Goal: Check status: Check status

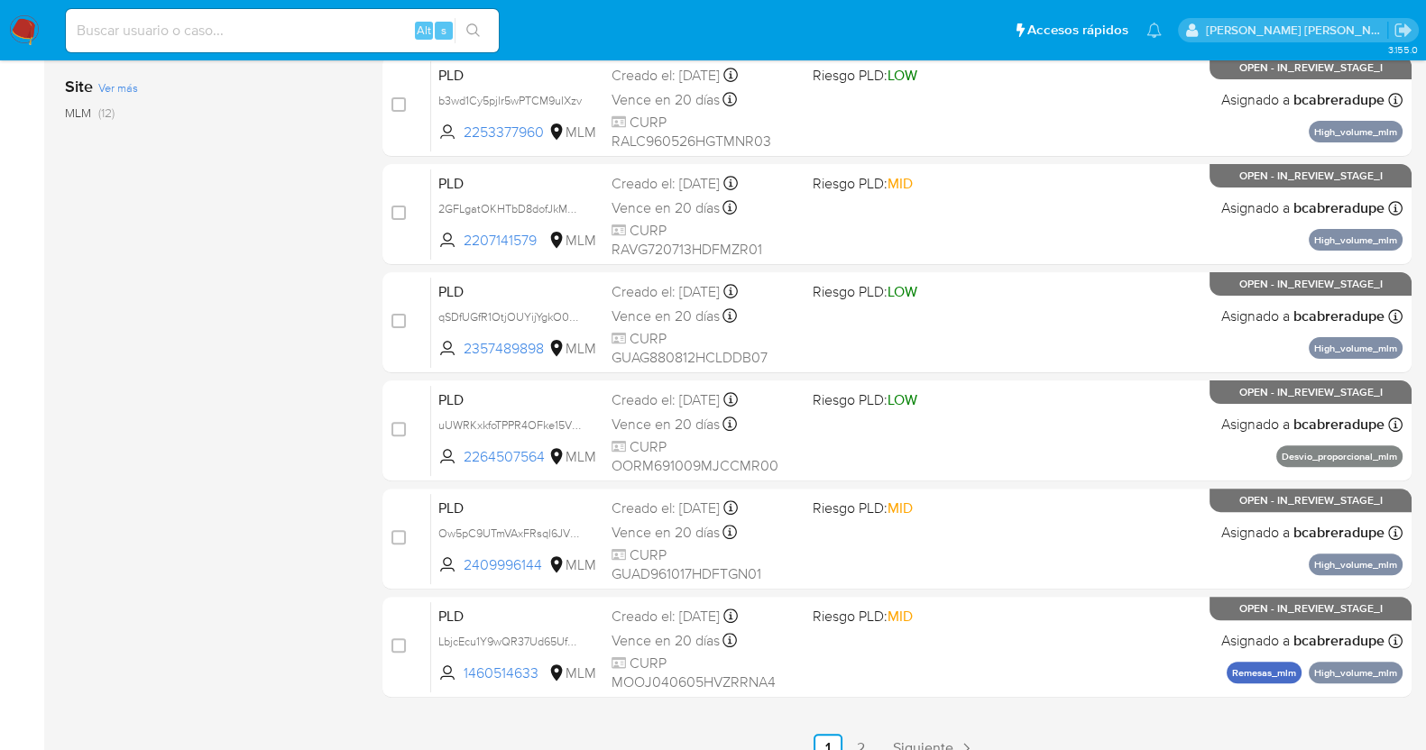
scroll to position [672, 0]
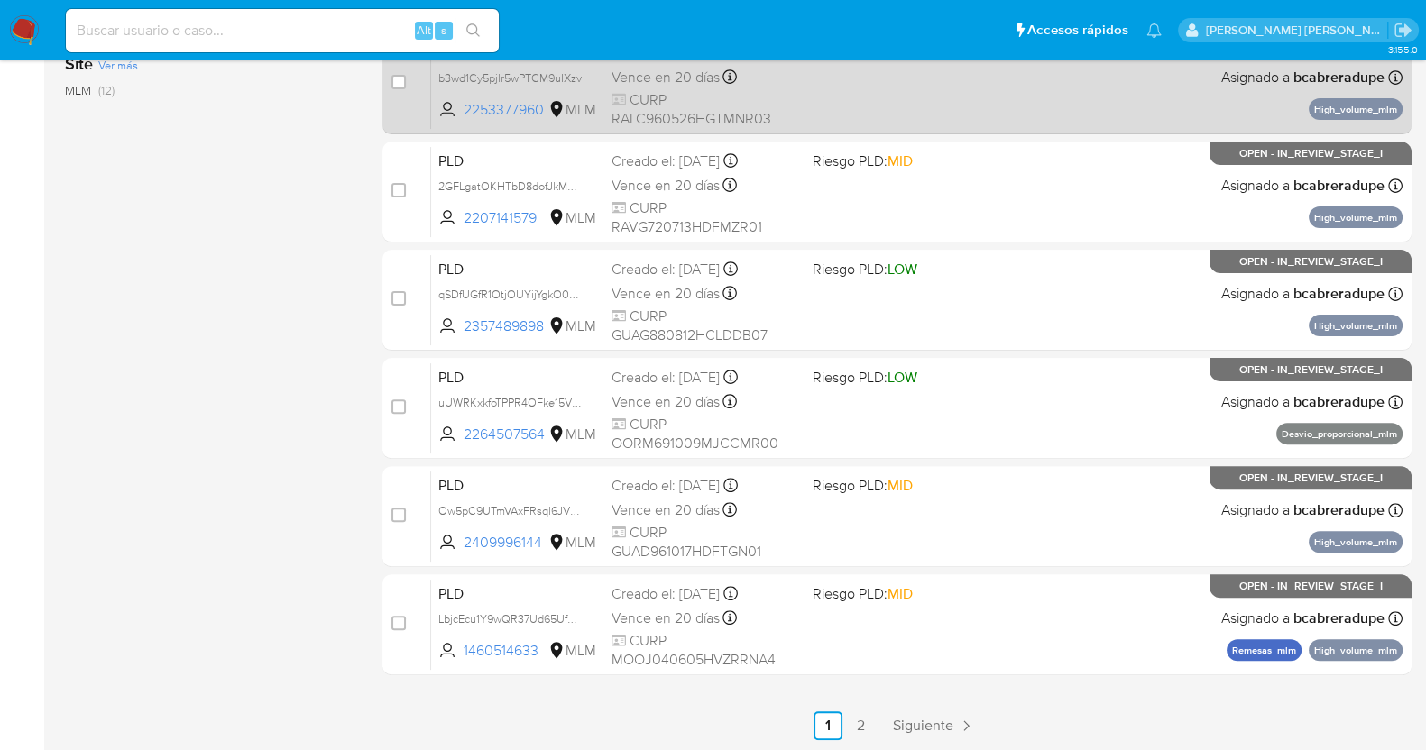
click at [951, 728] on span "Siguiente" at bounding box center [923, 726] width 60 height 14
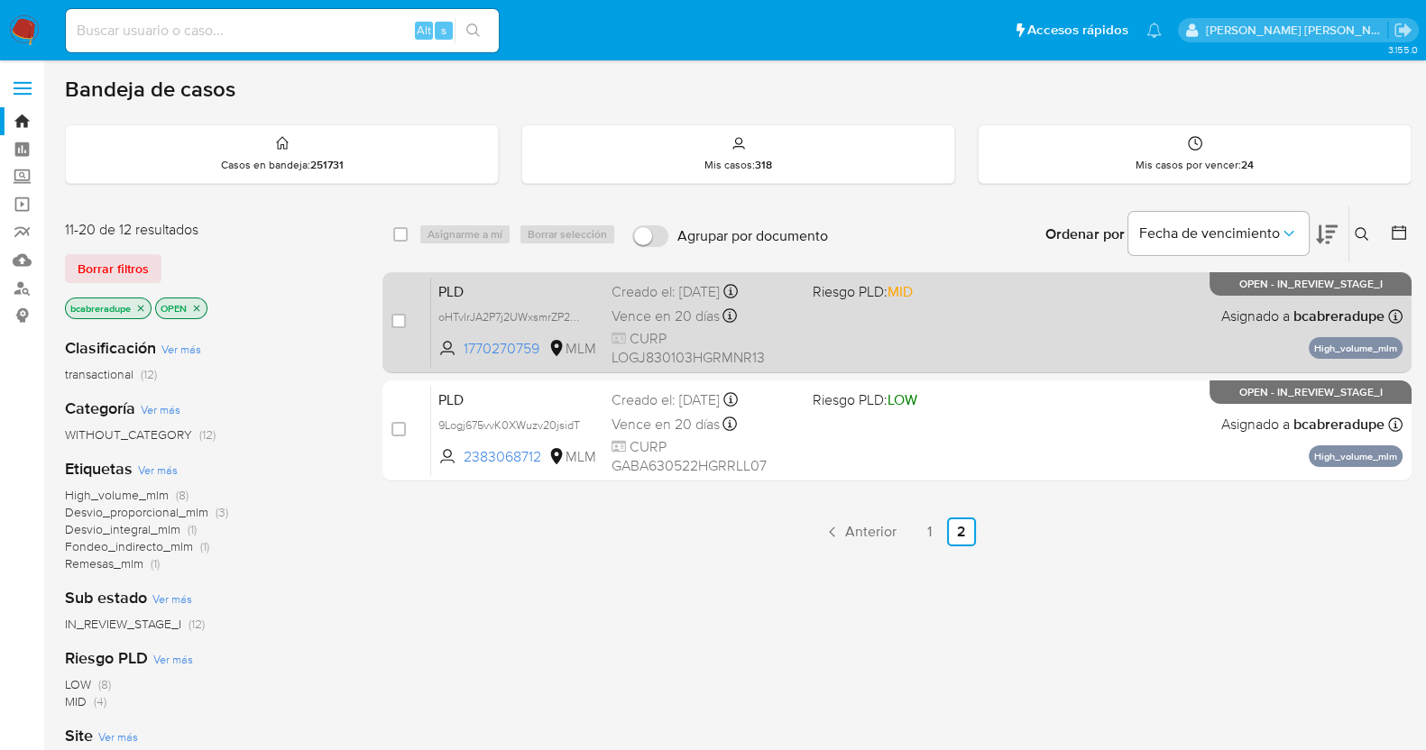
click at [684, 298] on div "Creado el: 12/07/2025 Creado el: 12/07/2025 02:04:17" at bounding box center [704, 292] width 187 height 20
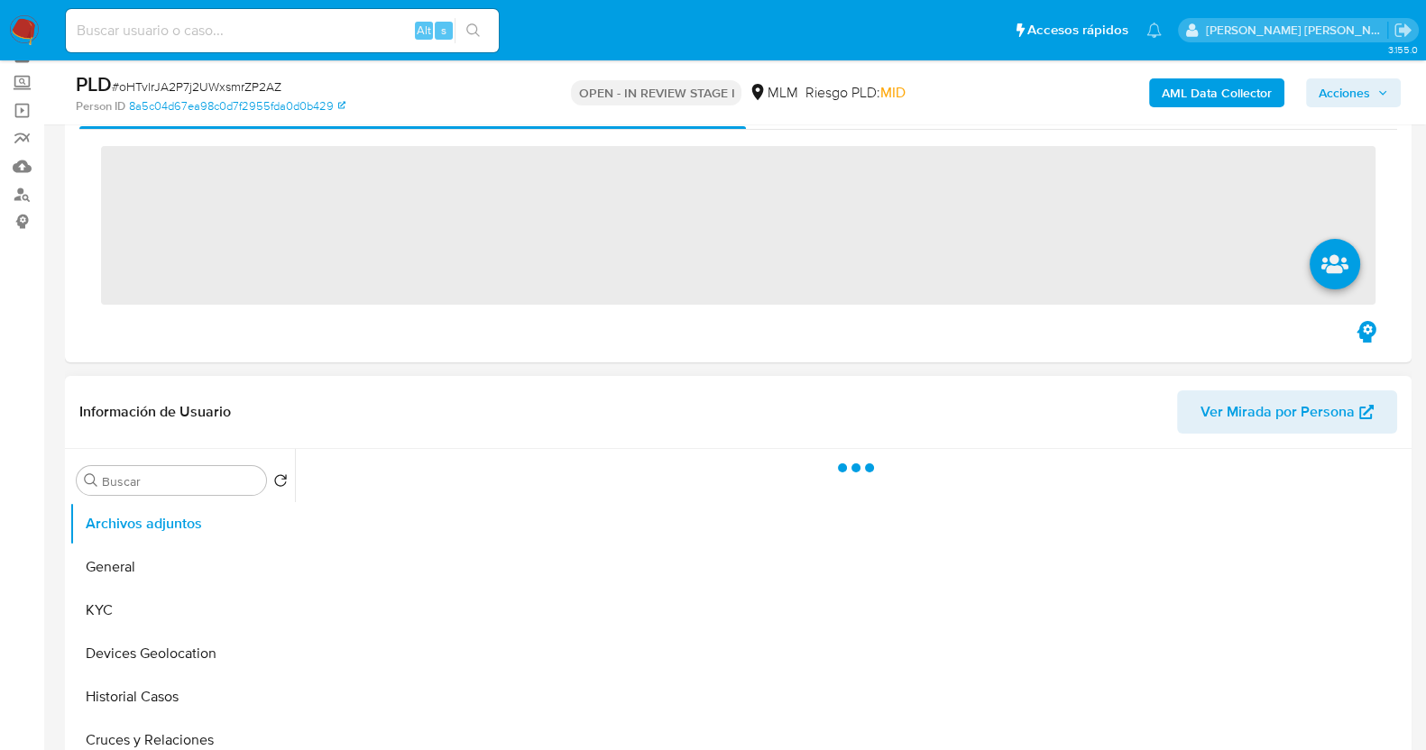
scroll to position [225, 0]
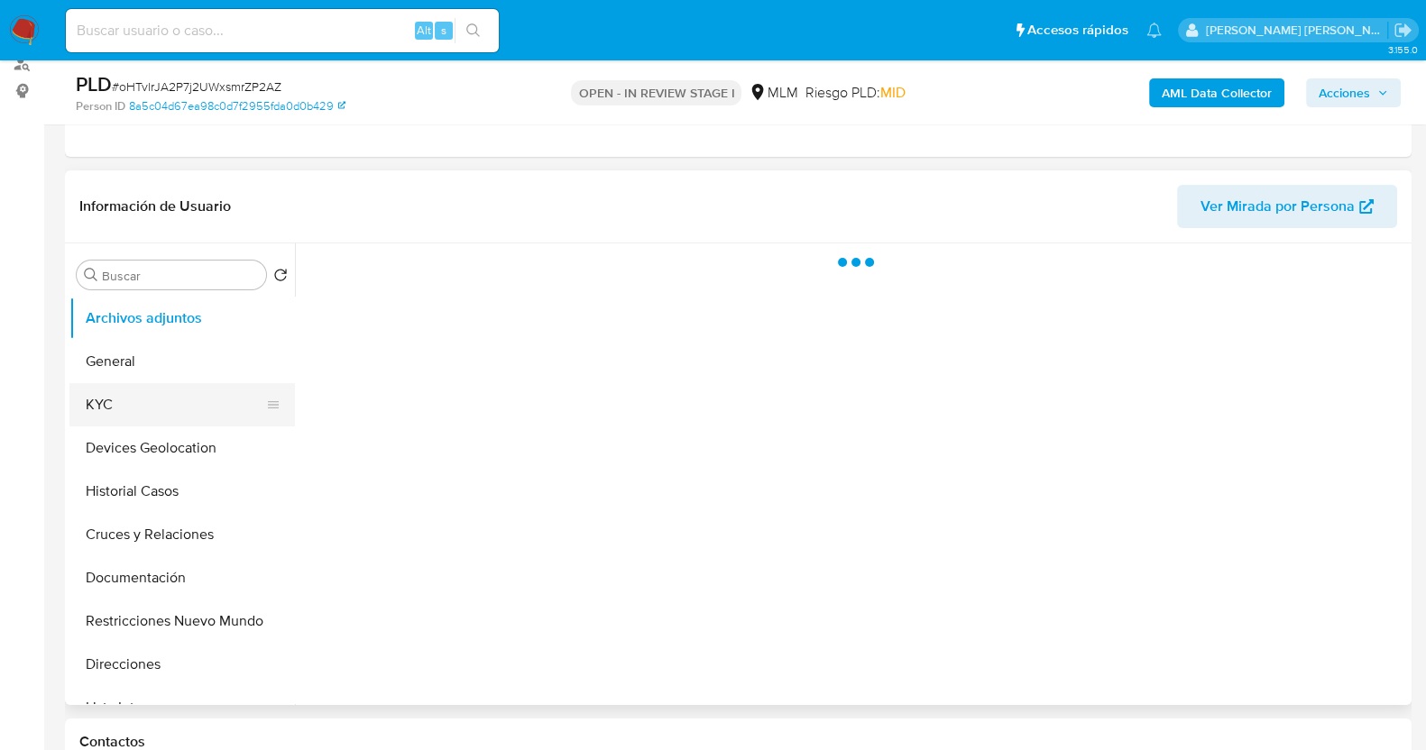
click at [126, 403] on button "KYC" at bounding box center [174, 404] width 211 height 43
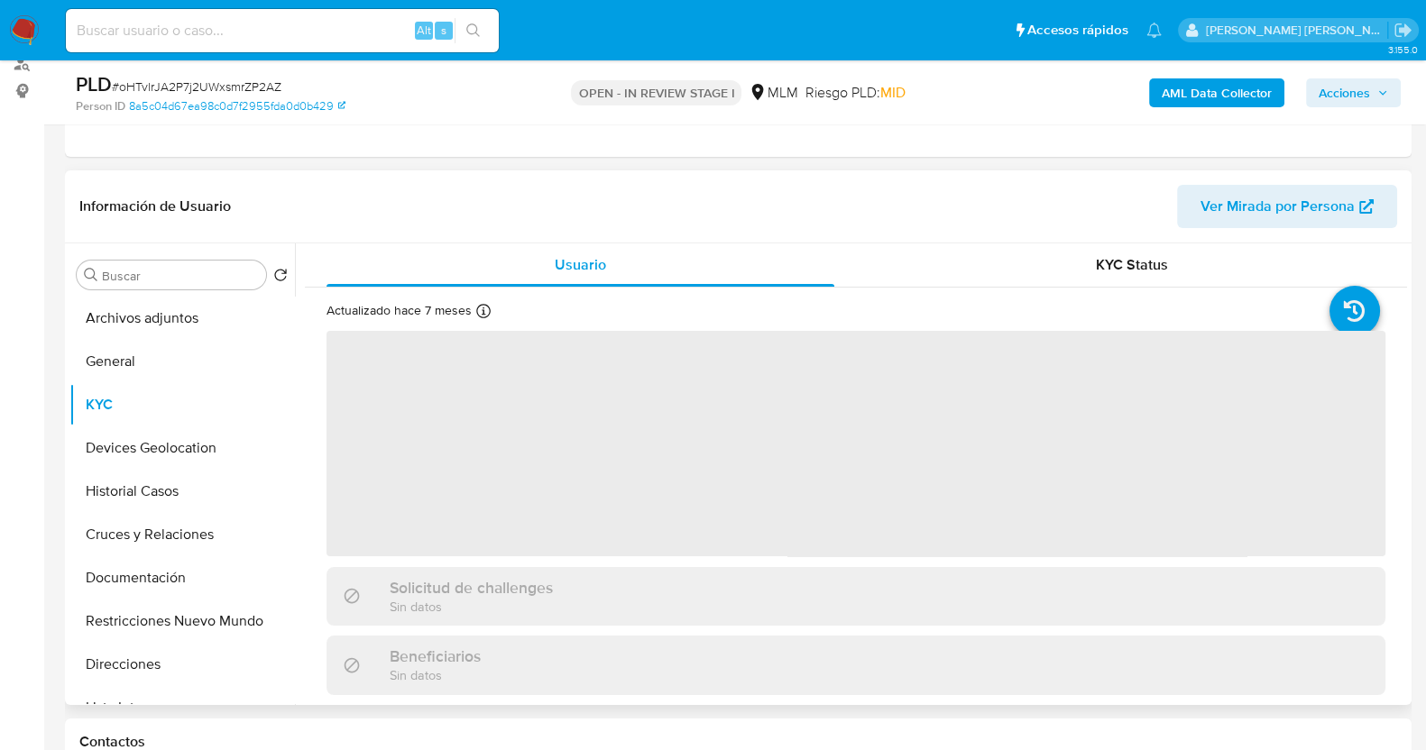
select select "10"
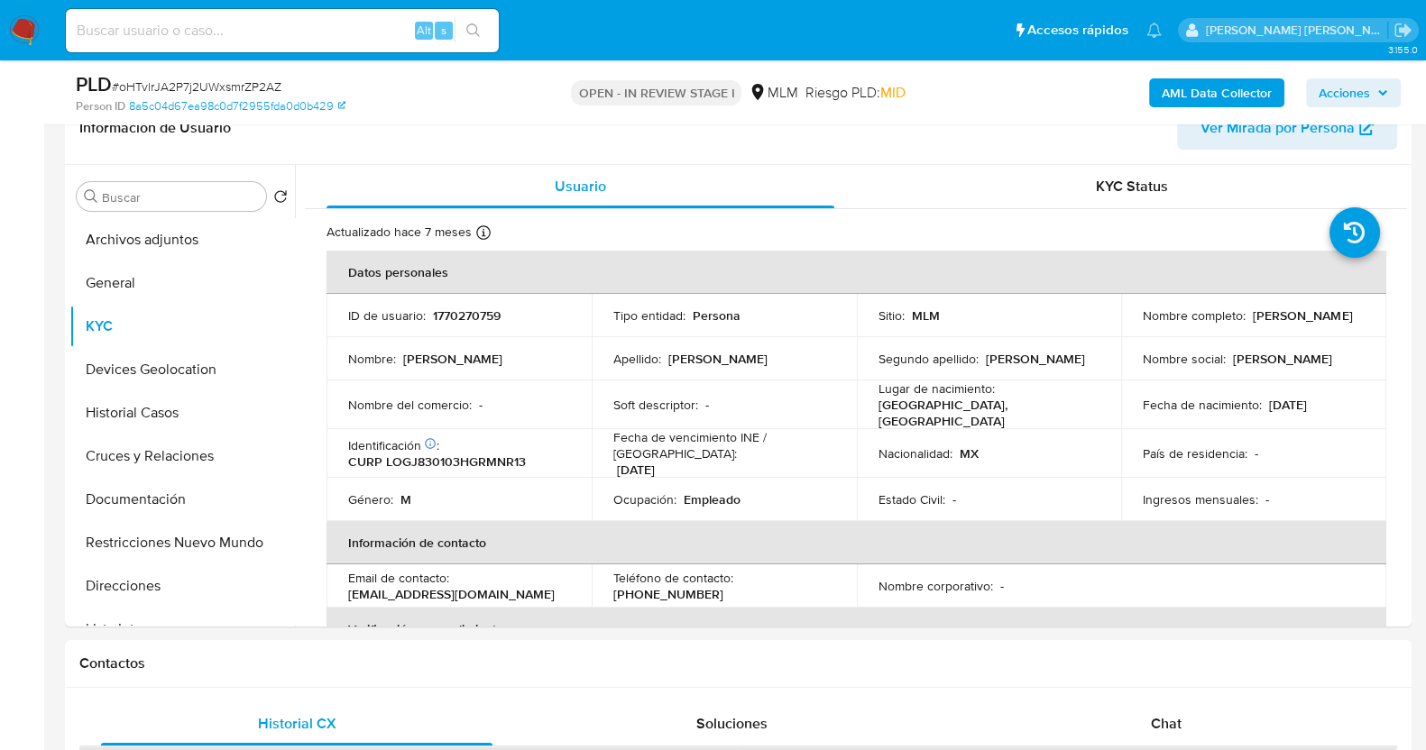
scroll to position [338, 0]
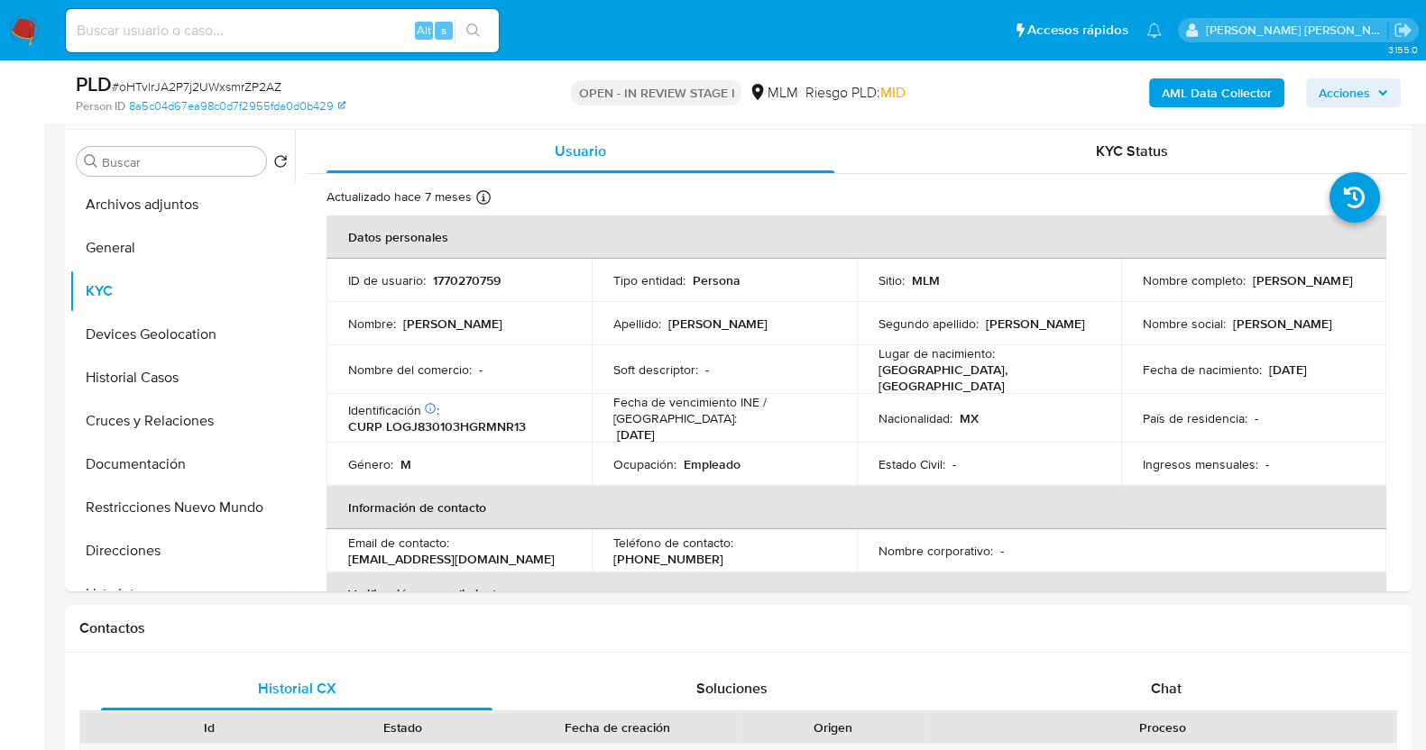
drag, startPoint x: 1133, startPoint y: 290, endPoint x: 1308, endPoint y: 289, distance: 175.9
click at [1308, 289] on td "Nombre completo : Jorge Lomelin Gonzalez" at bounding box center [1253, 280] width 265 height 43
copy p "Jorge Lomelin Gonzalez"
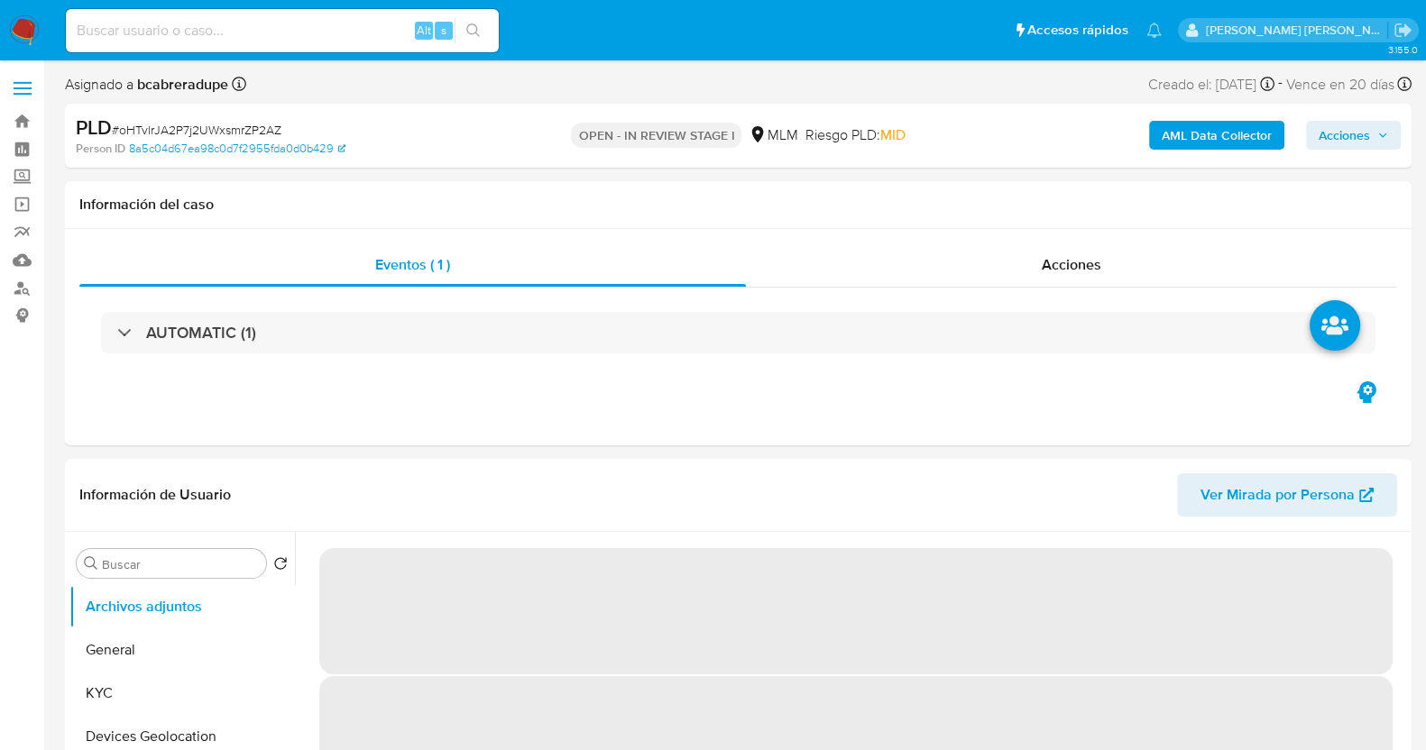
select select "10"
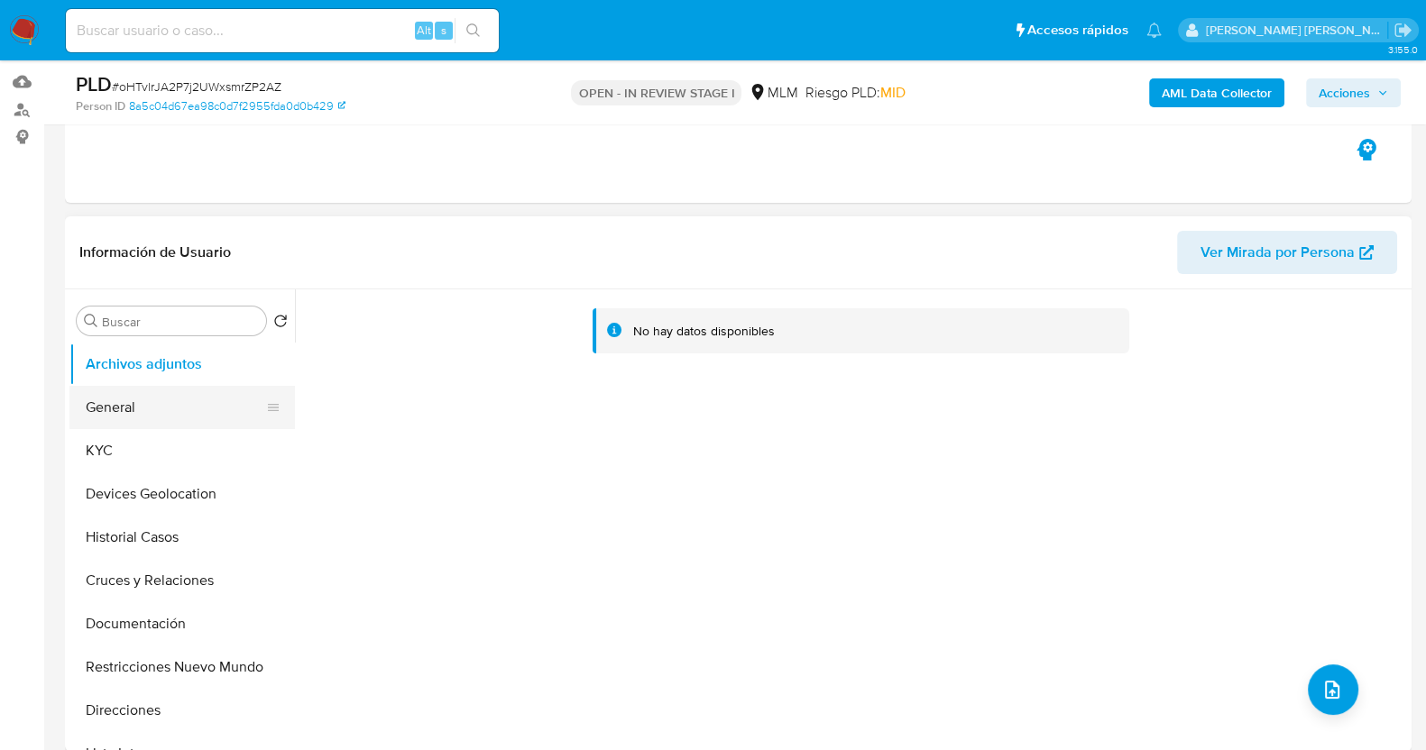
scroll to position [225, 0]
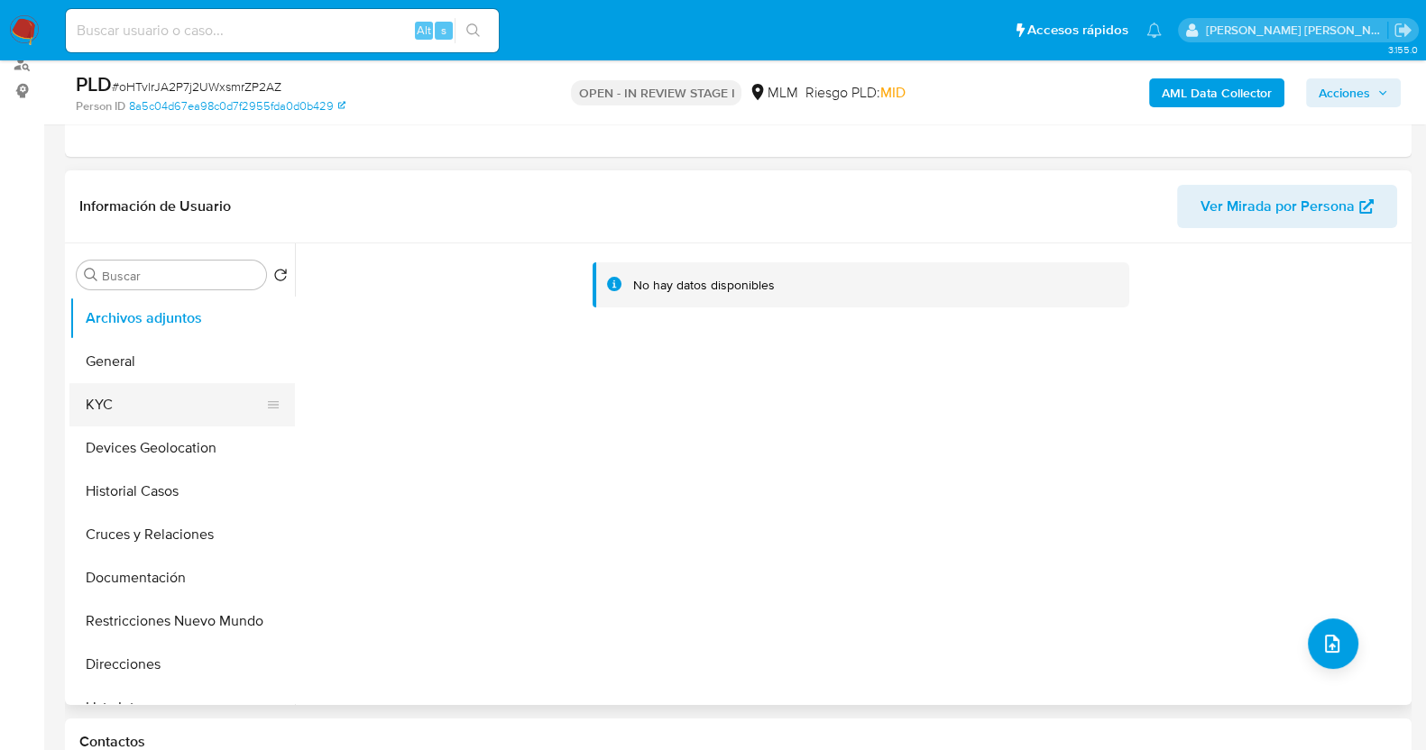
click at [153, 409] on button "KYC" at bounding box center [174, 404] width 211 height 43
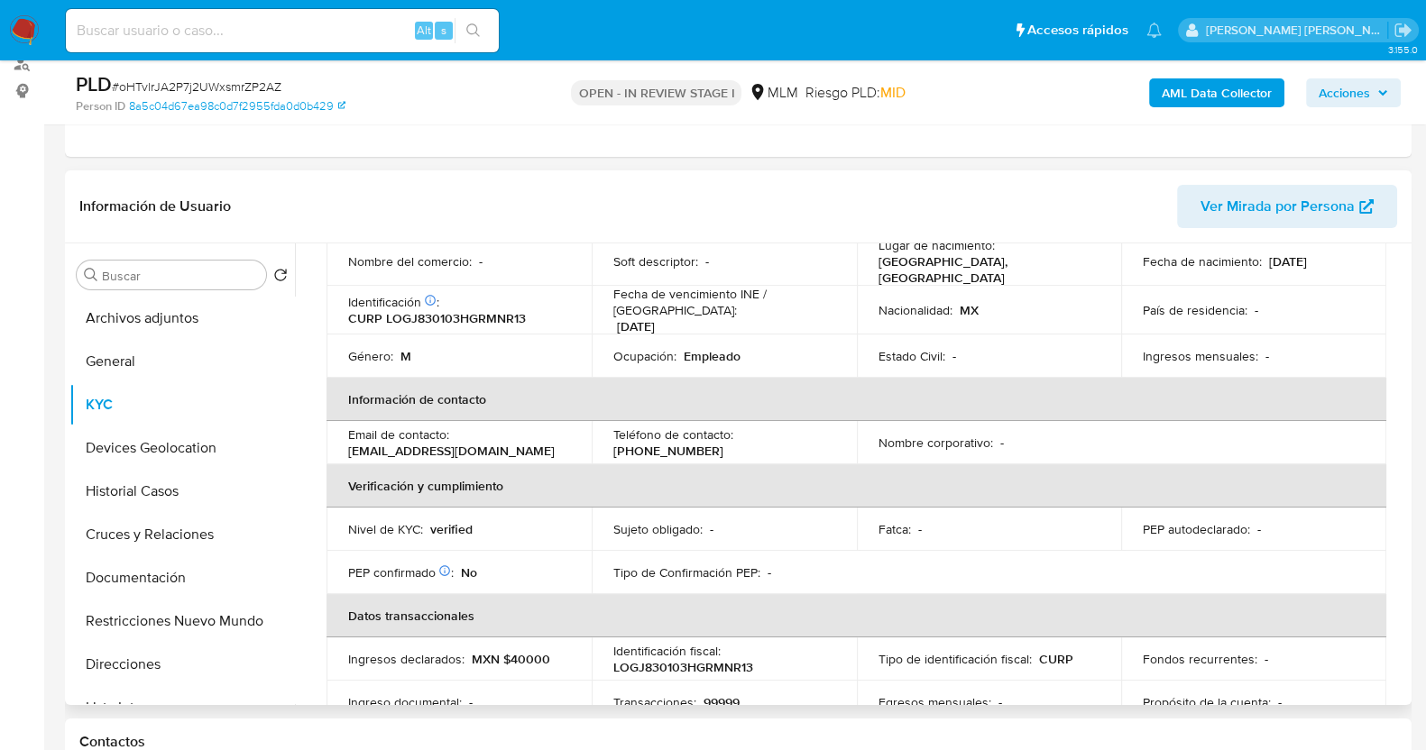
scroll to position [0, 0]
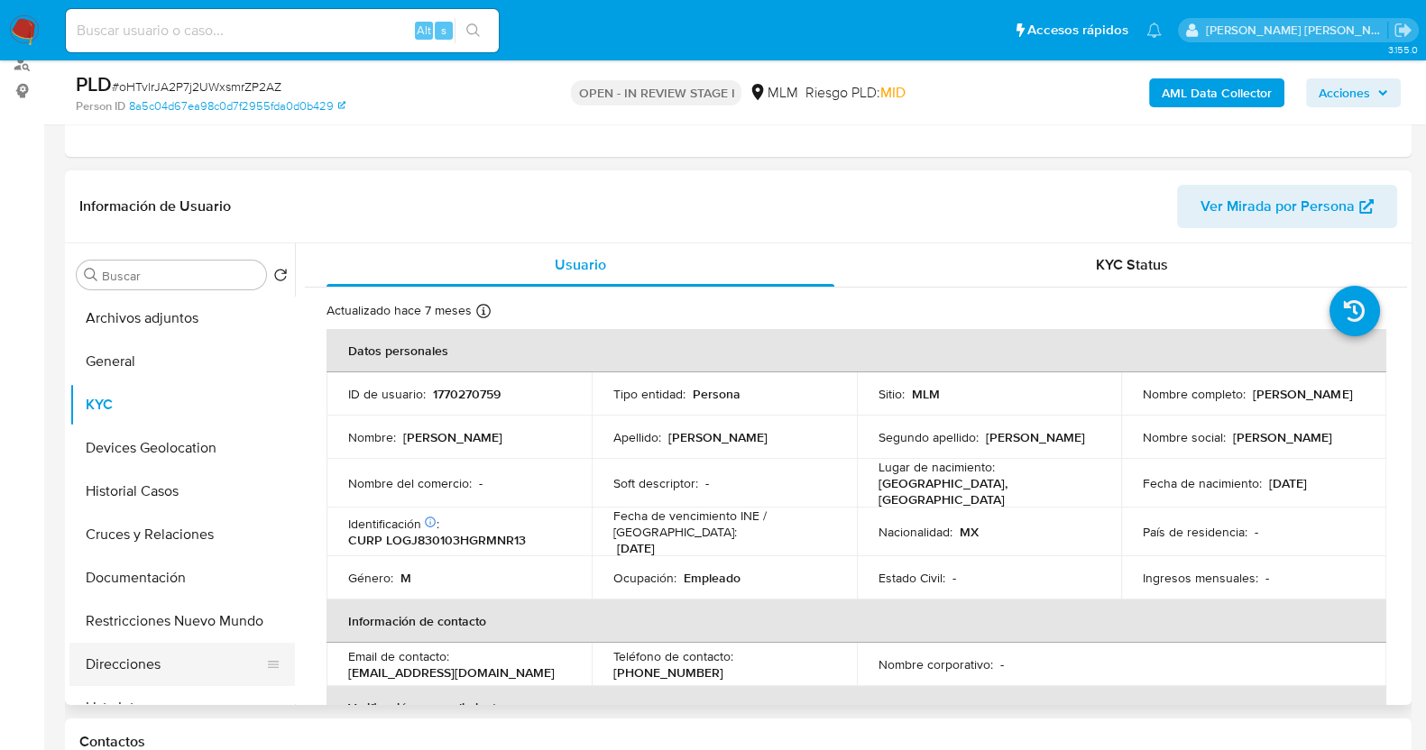
click at [142, 650] on button "Direcciones" at bounding box center [174, 664] width 211 height 43
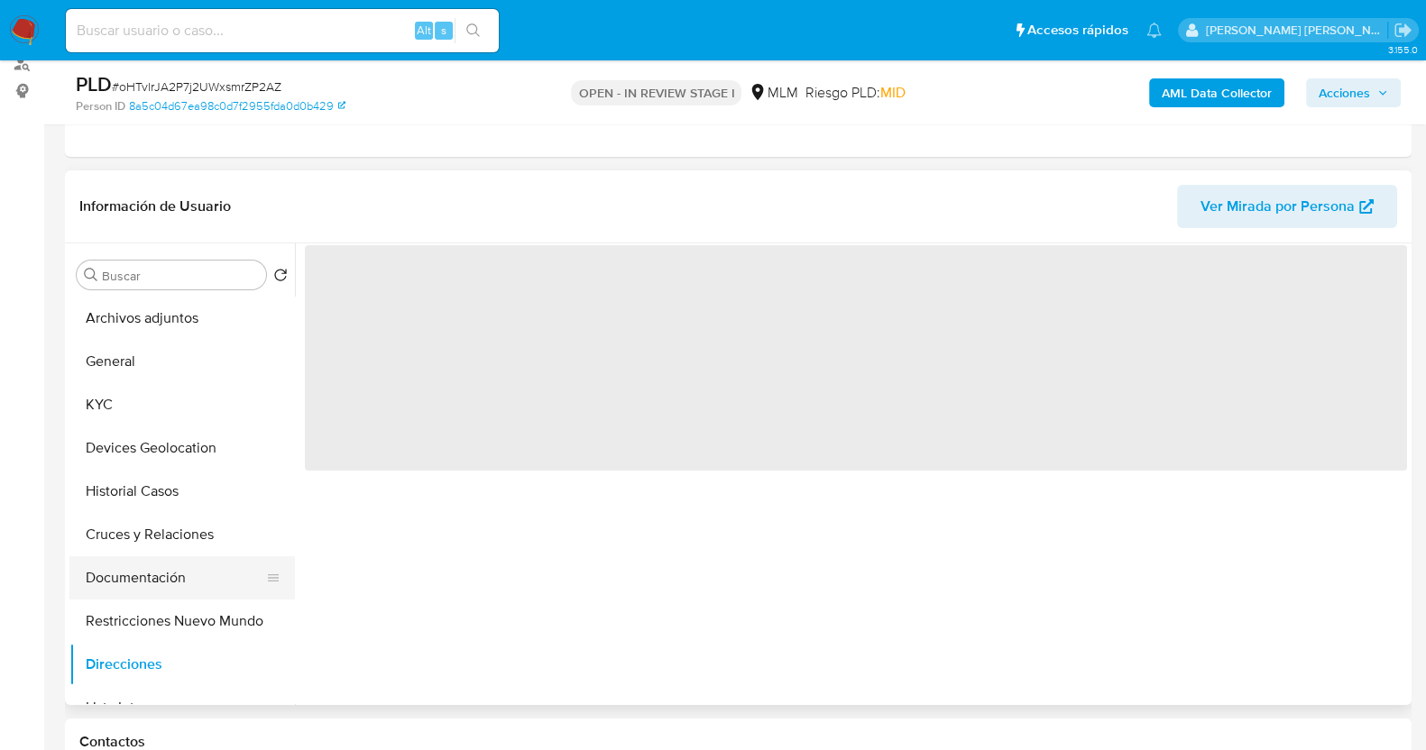
click at [172, 584] on button "Documentación" at bounding box center [174, 577] width 211 height 43
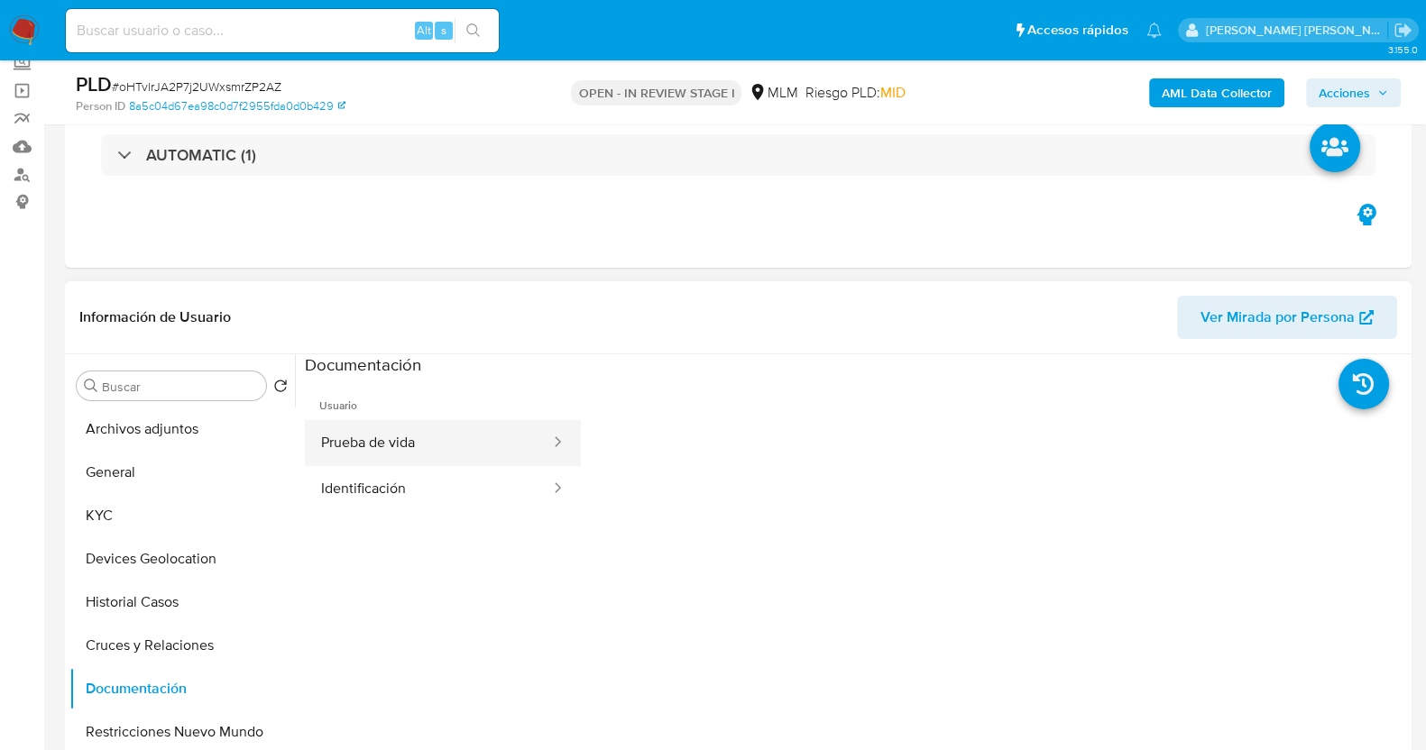
scroll to position [112, 0]
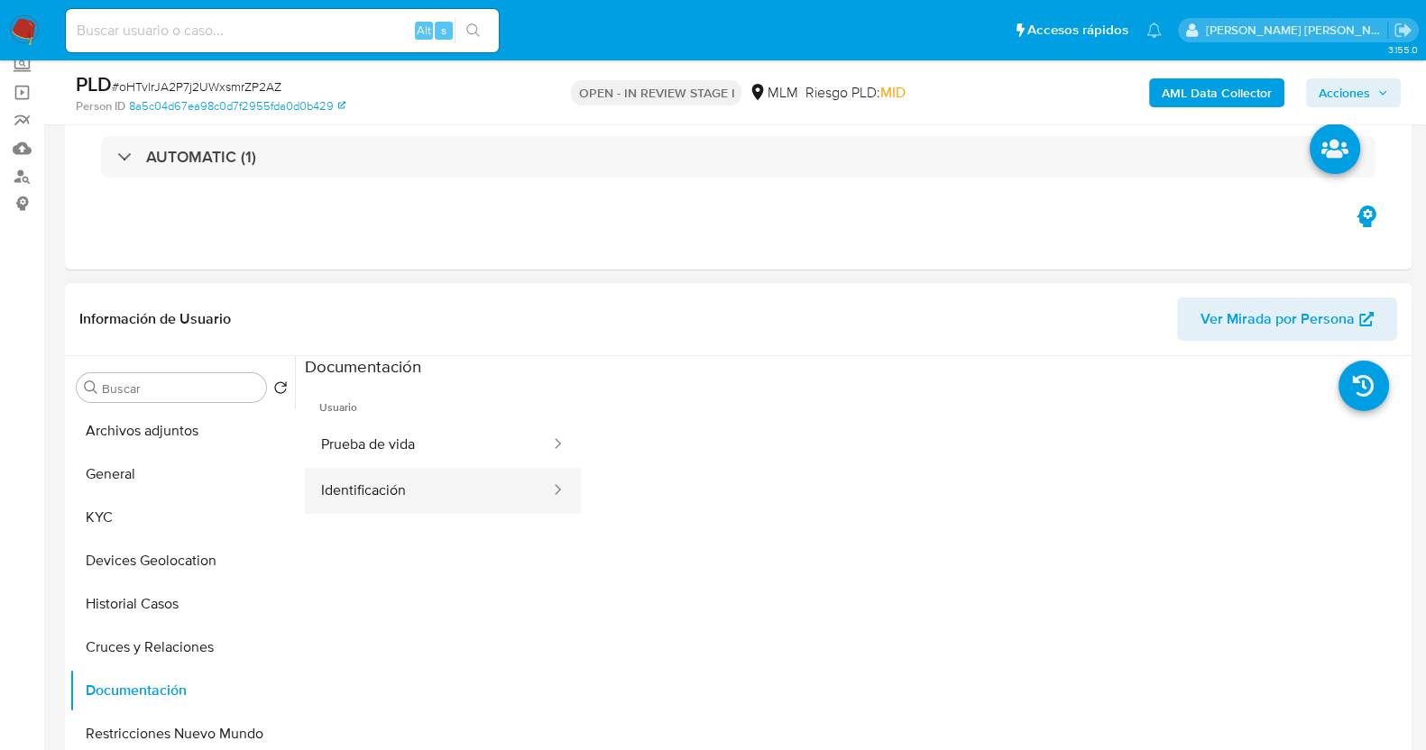
click at [437, 491] on button "Identificación" at bounding box center [428, 491] width 247 height 46
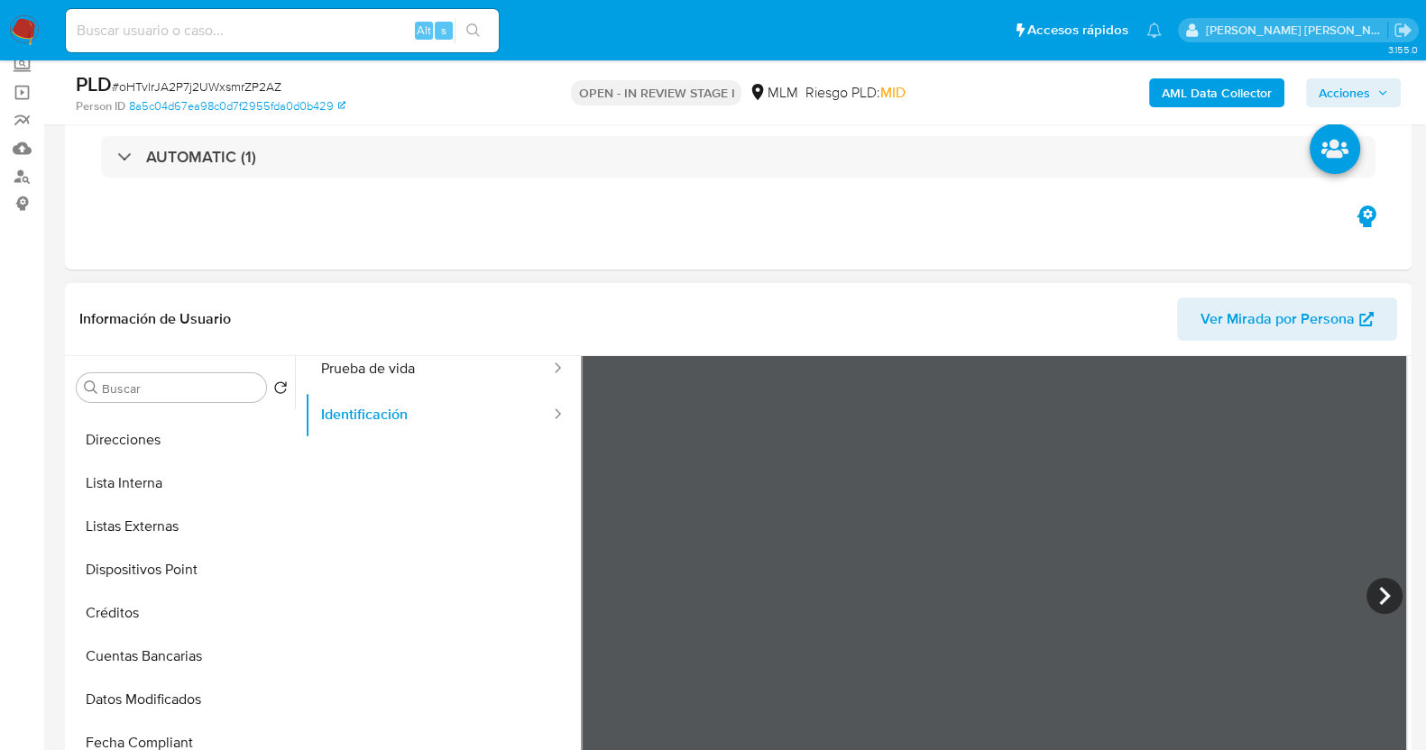
scroll to position [152, 0]
click at [722, 639] on div at bounding box center [994, 522] width 827 height 592
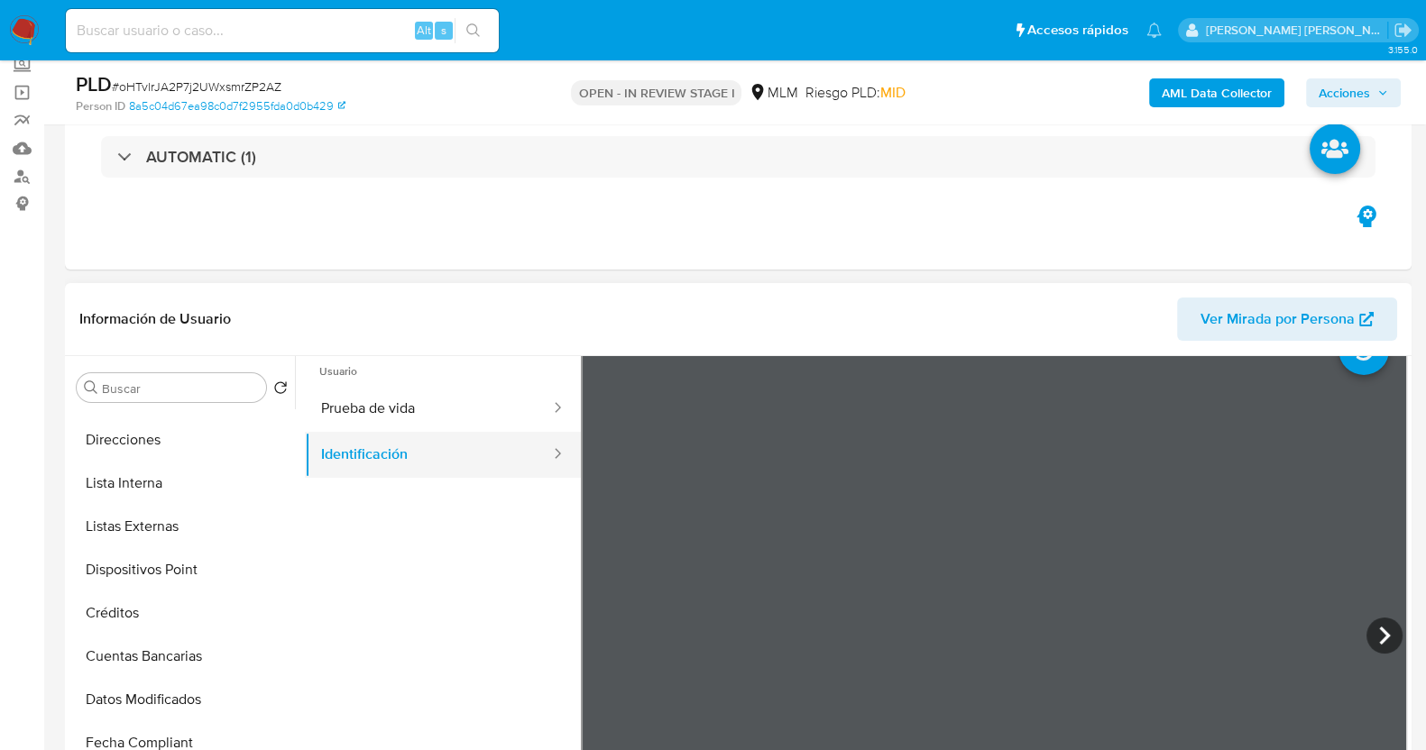
scroll to position [0, 0]
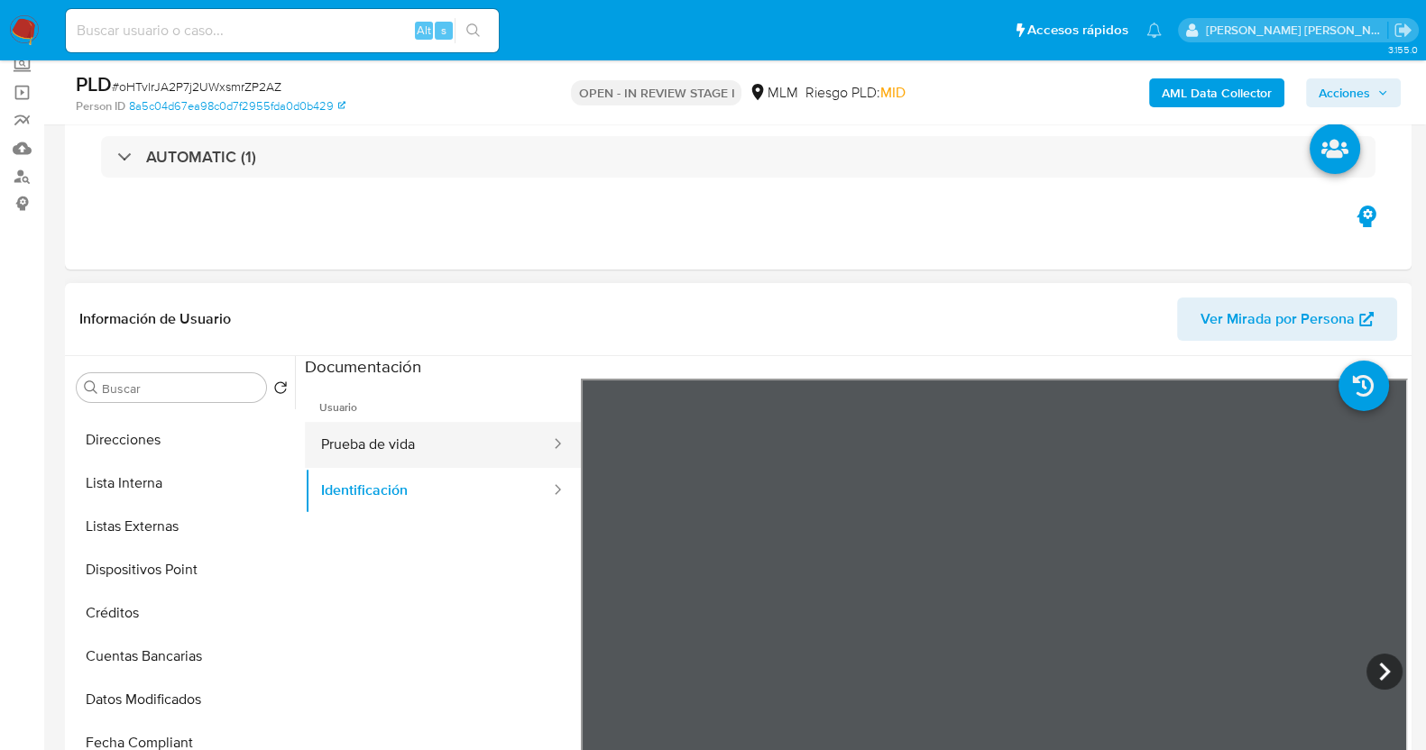
click at [405, 451] on button "Prueba de vida" at bounding box center [428, 445] width 247 height 46
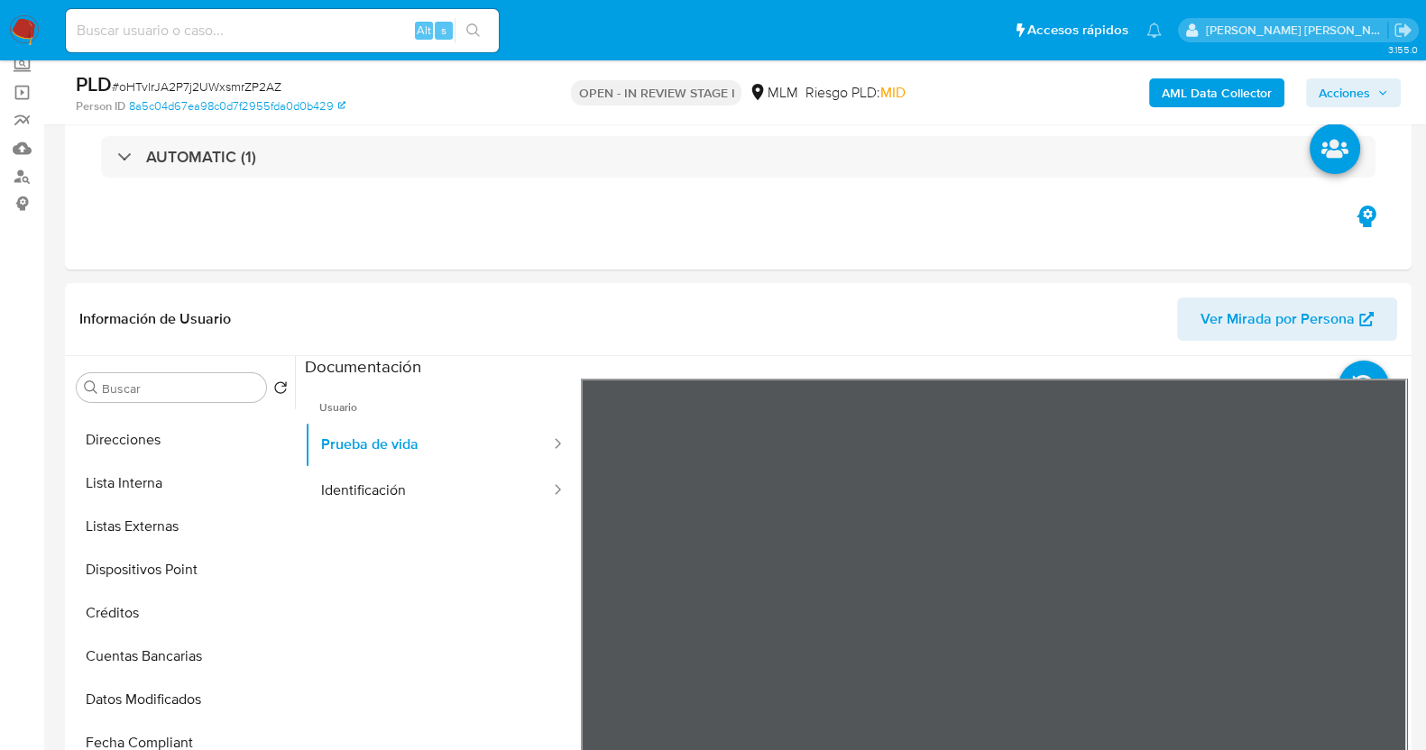
scroll to position [338, 0]
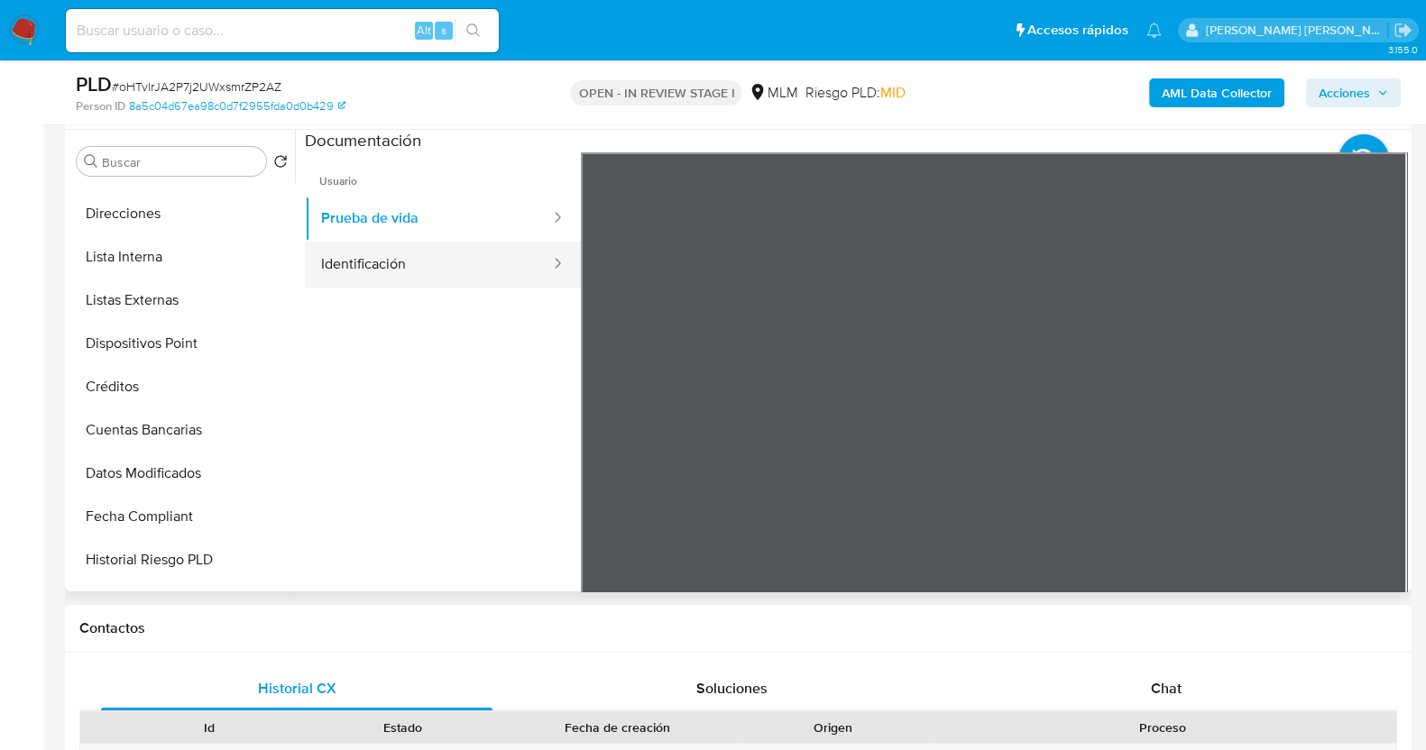
click at [405, 251] on button "Identificación" at bounding box center [428, 265] width 247 height 46
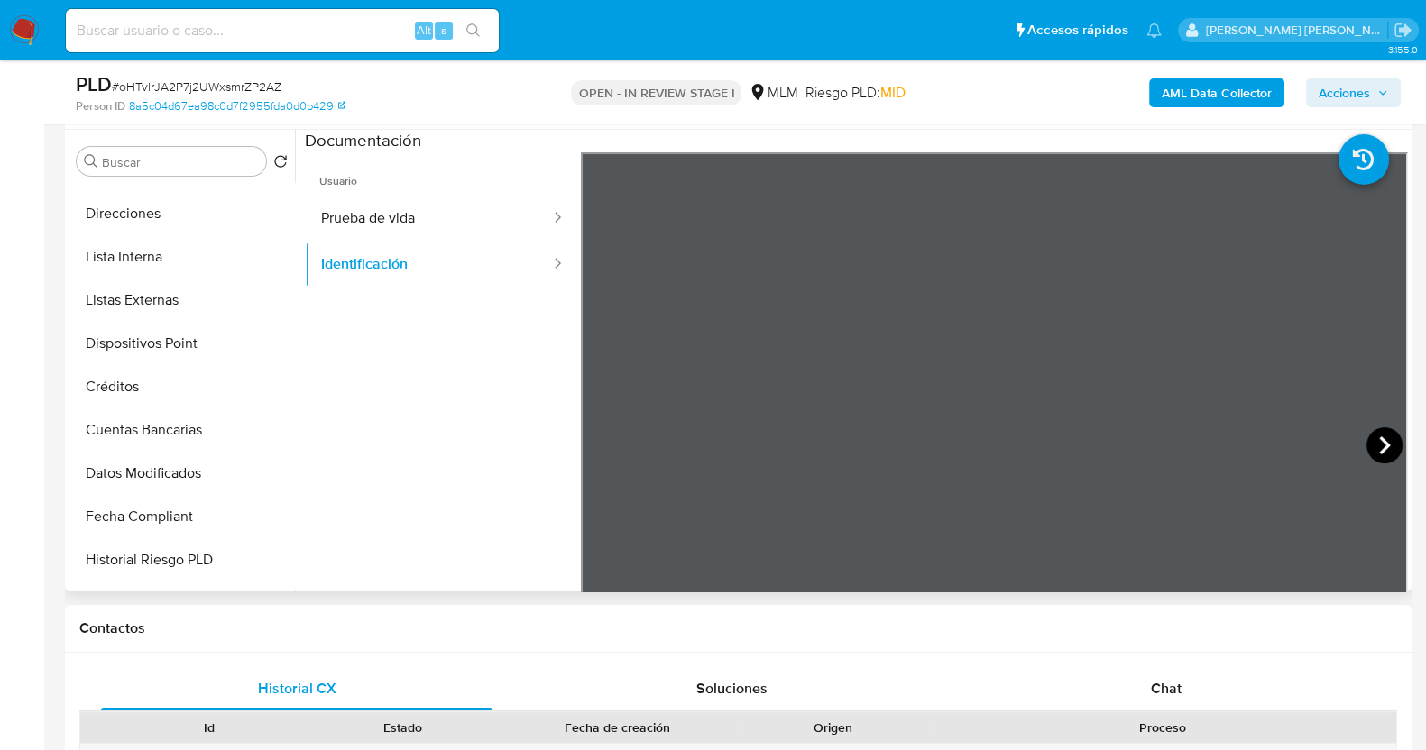
click at [1379, 441] on icon at bounding box center [1384, 445] width 11 height 18
click at [601, 439] on icon at bounding box center [602, 445] width 11 height 18
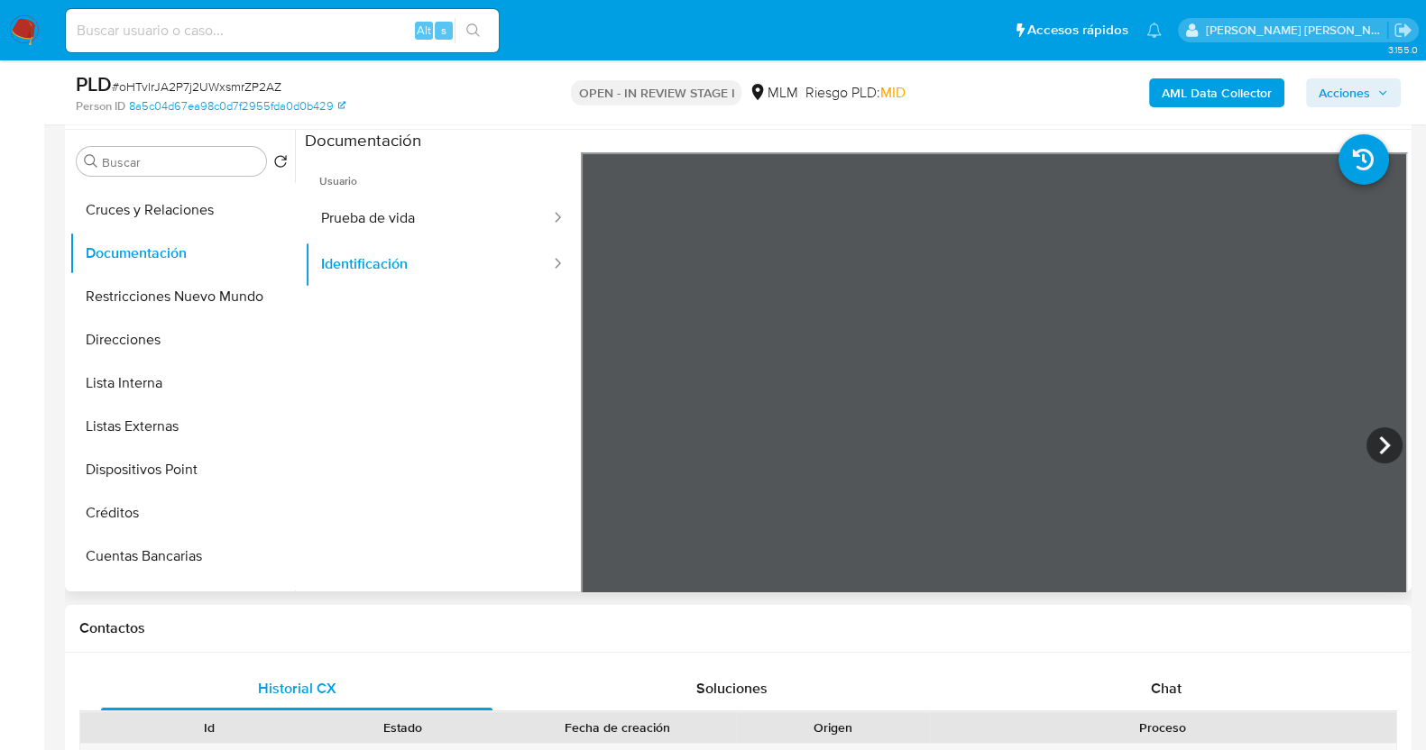
scroll to position [0, 0]
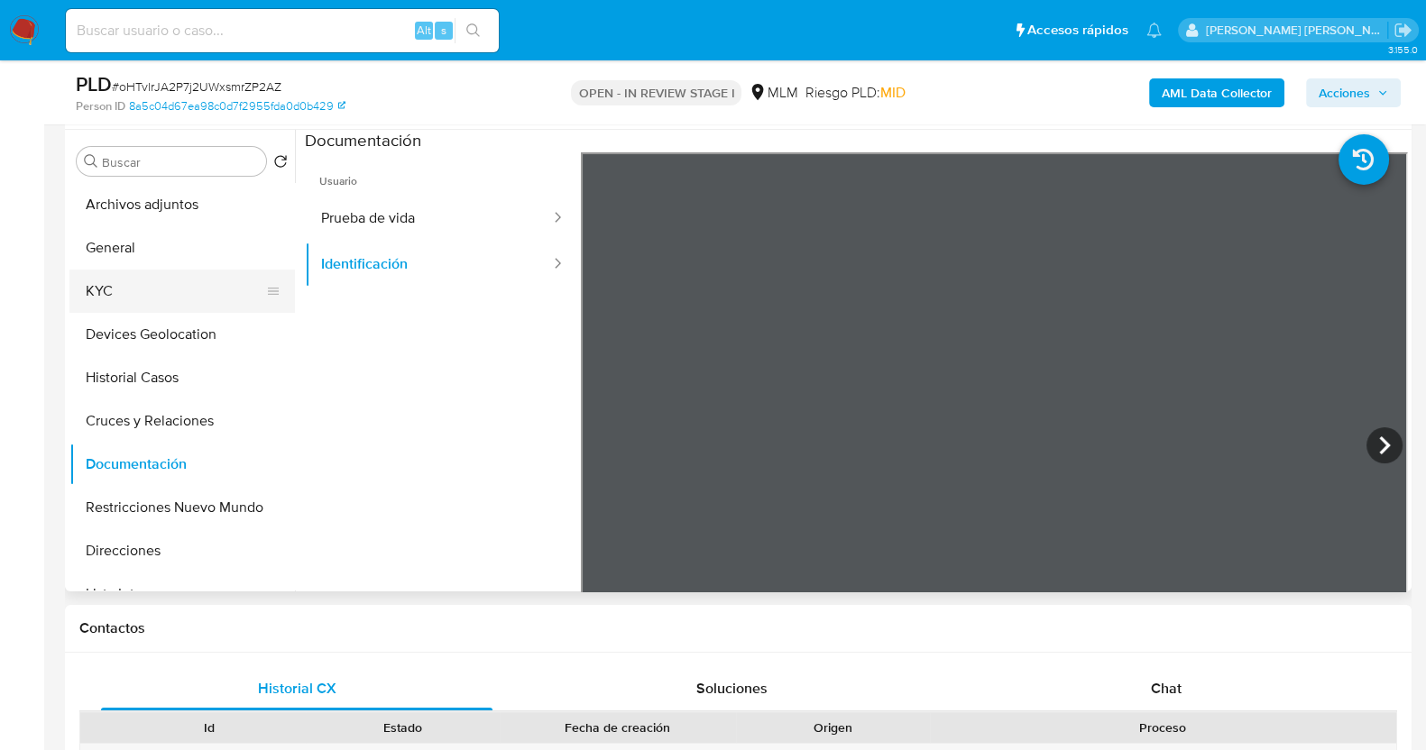
click at [144, 288] on button "KYC" at bounding box center [174, 291] width 211 height 43
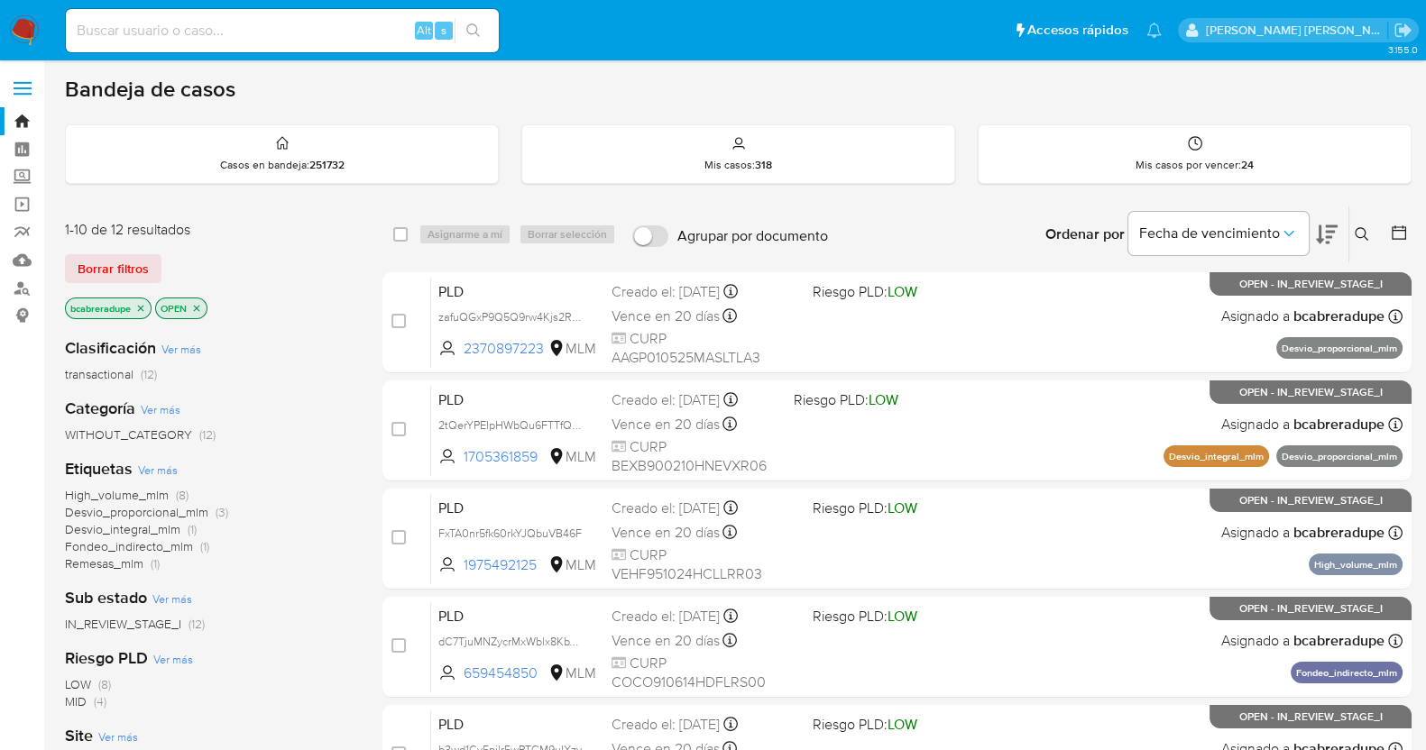
click at [272, 34] on input at bounding box center [282, 30] width 433 height 23
paste input "80870223"
type input "80870223"
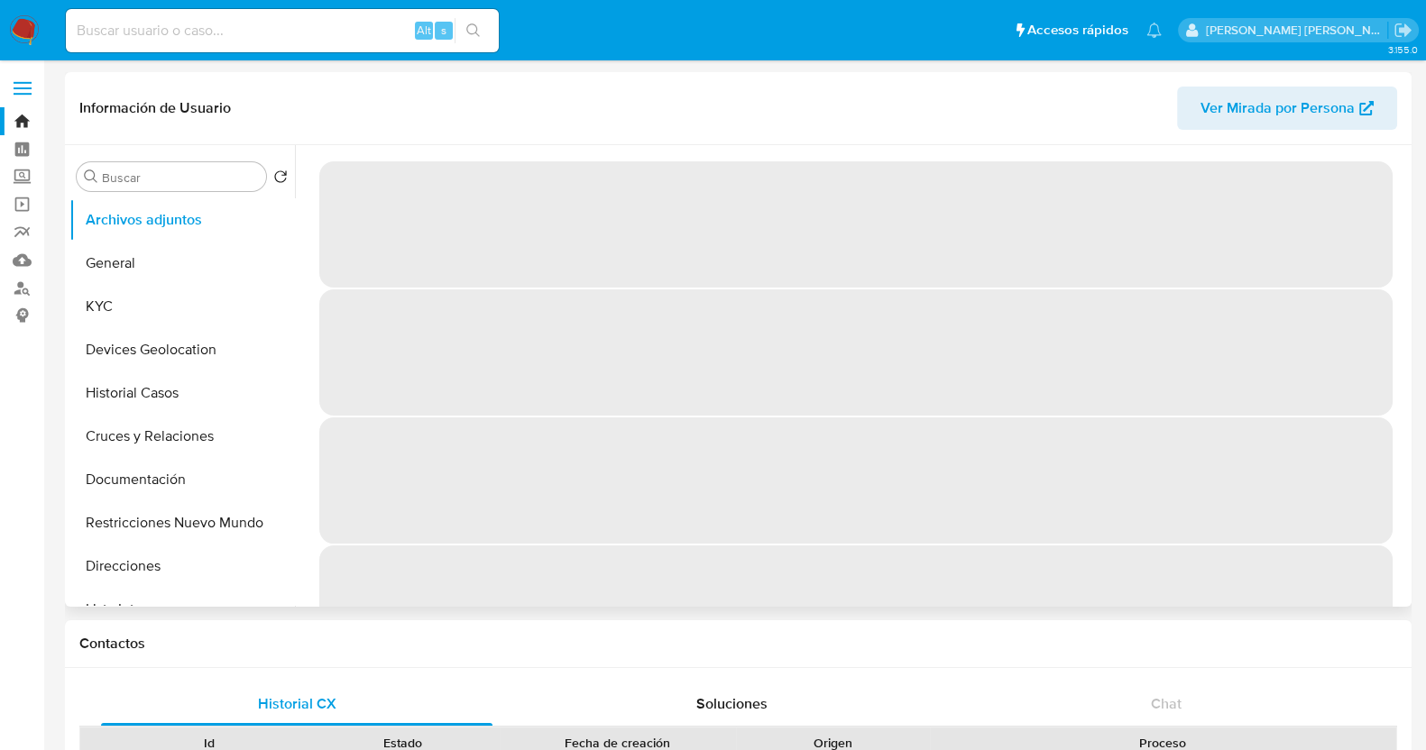
select select "10"
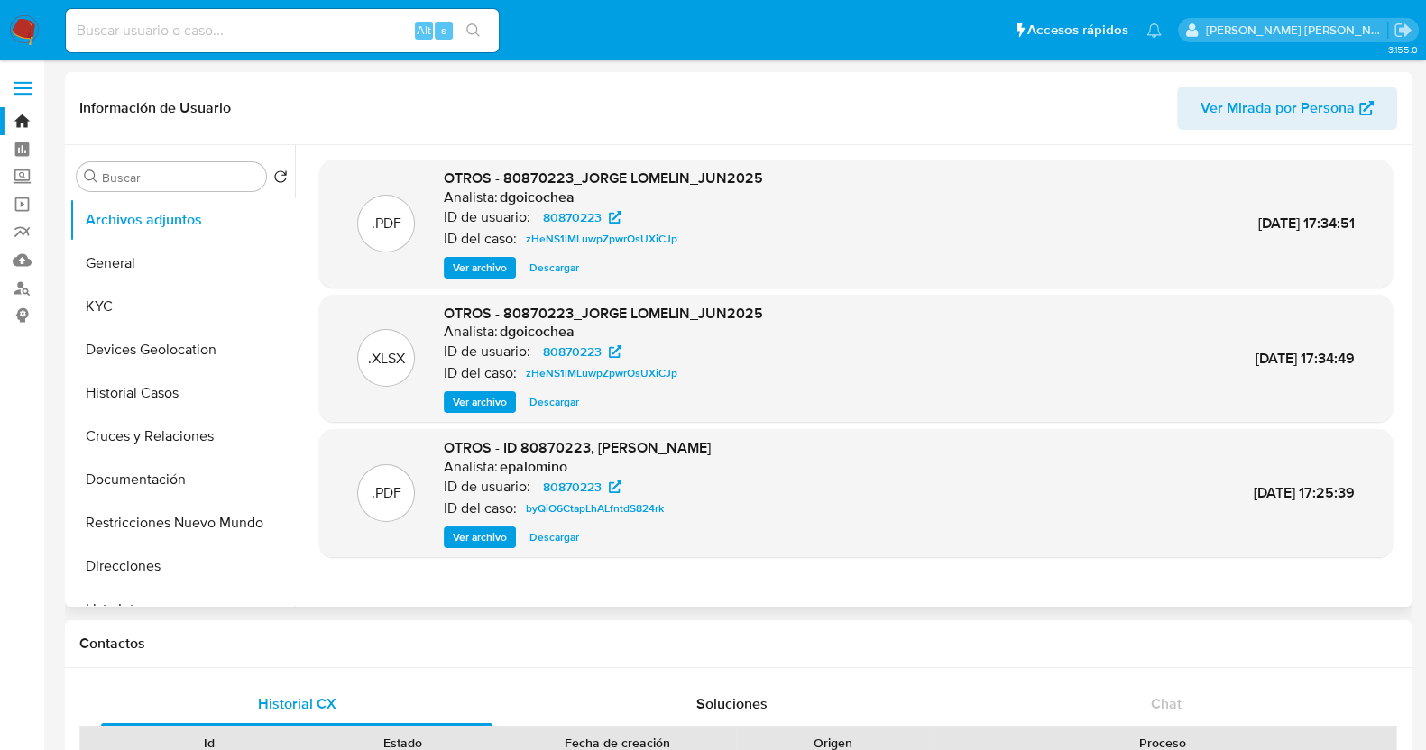
click at [499, 265] on span "Ver archivo" at bounding box center [480, 268] width 54 height 18
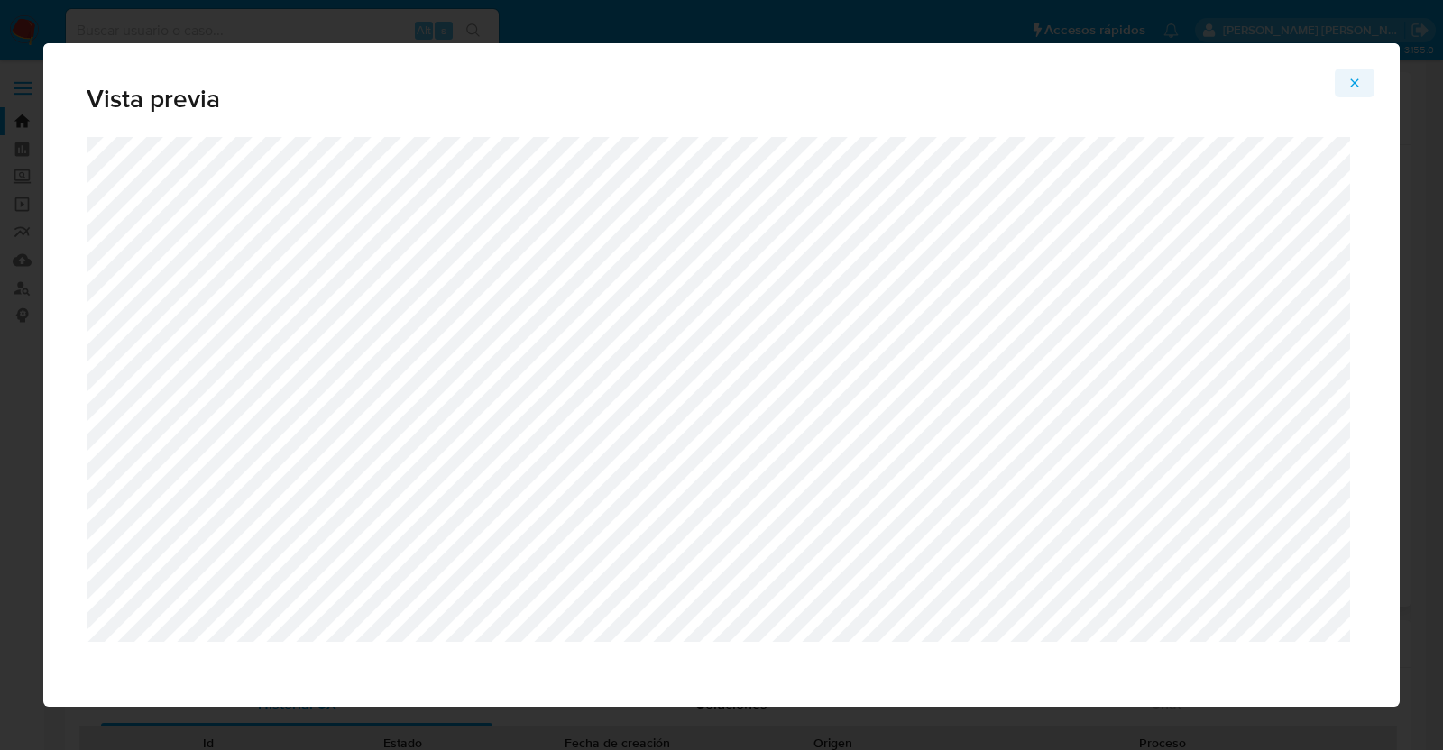
click at [1352, 76] on icon "Attachment preview" at bounding box center [1354, 83] width 14 height 14
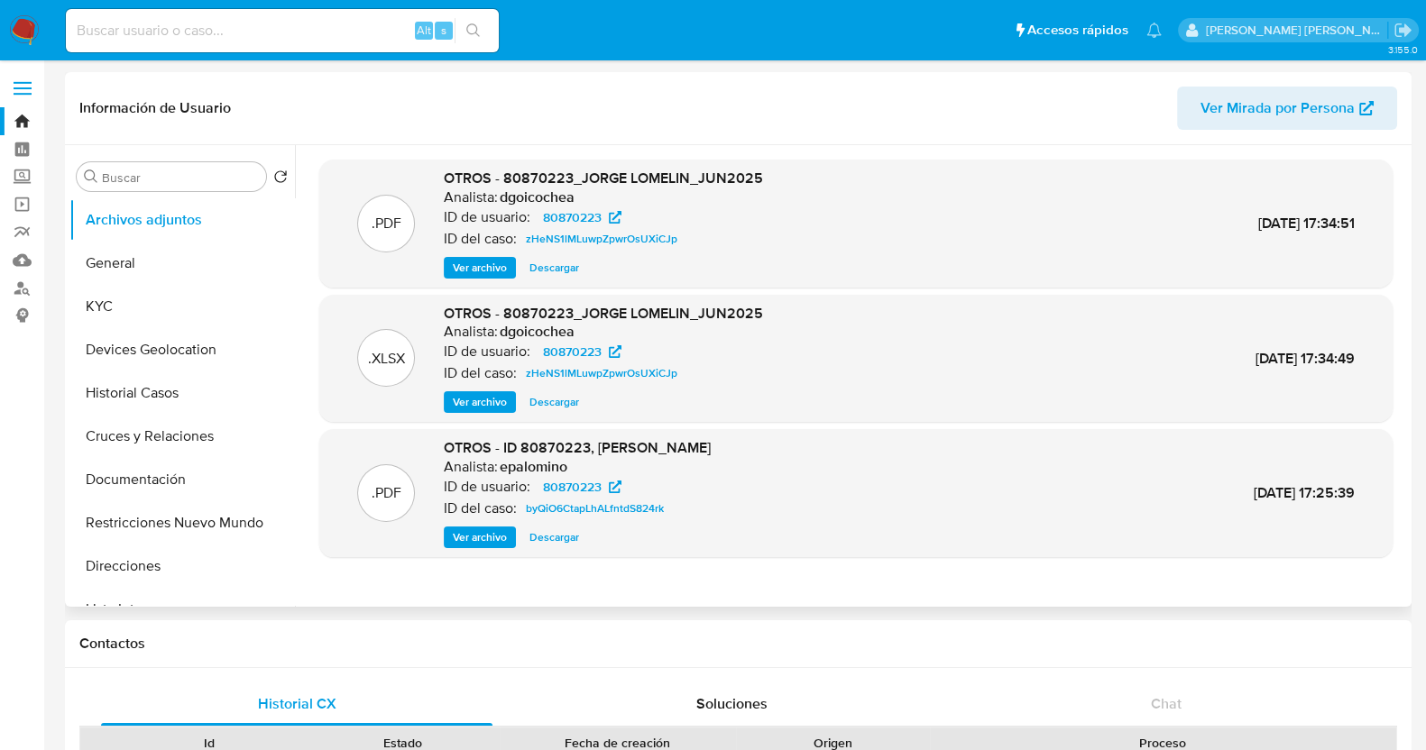
drag, startPoint x: 567, startPoint y: 402, endPoint x: 657, endPoint y: 399, distance: 89.3
click at [567, 402] on span "Descargar" at bounding box center [554, 402] width 50 height 18
drag, startPoint x: 248, startPoint y: 33, endPoint x: 260, endPoint y: 39, distance: 12.9
click at [248, 33] on input at bounding box center [282, 30] width 433 height 23
paste input "224968998"
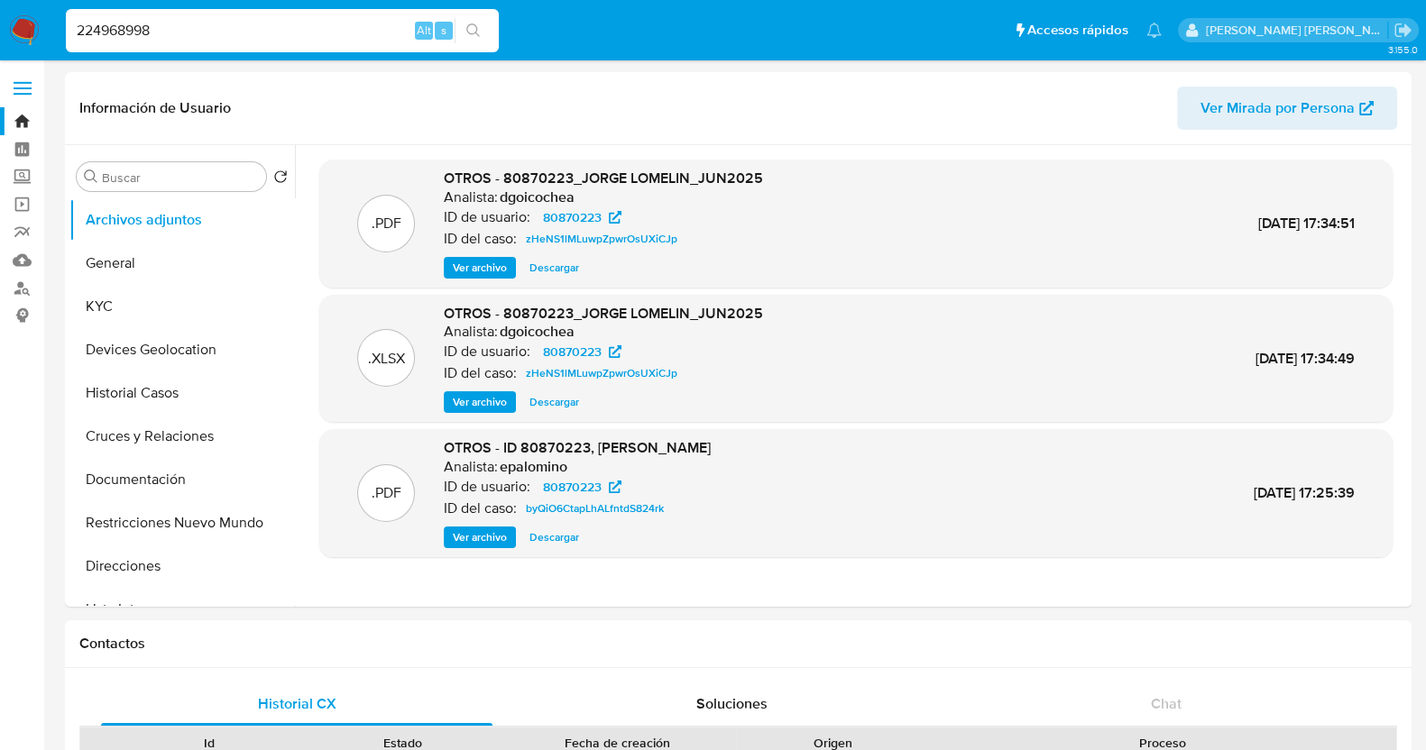
type input "224968998"
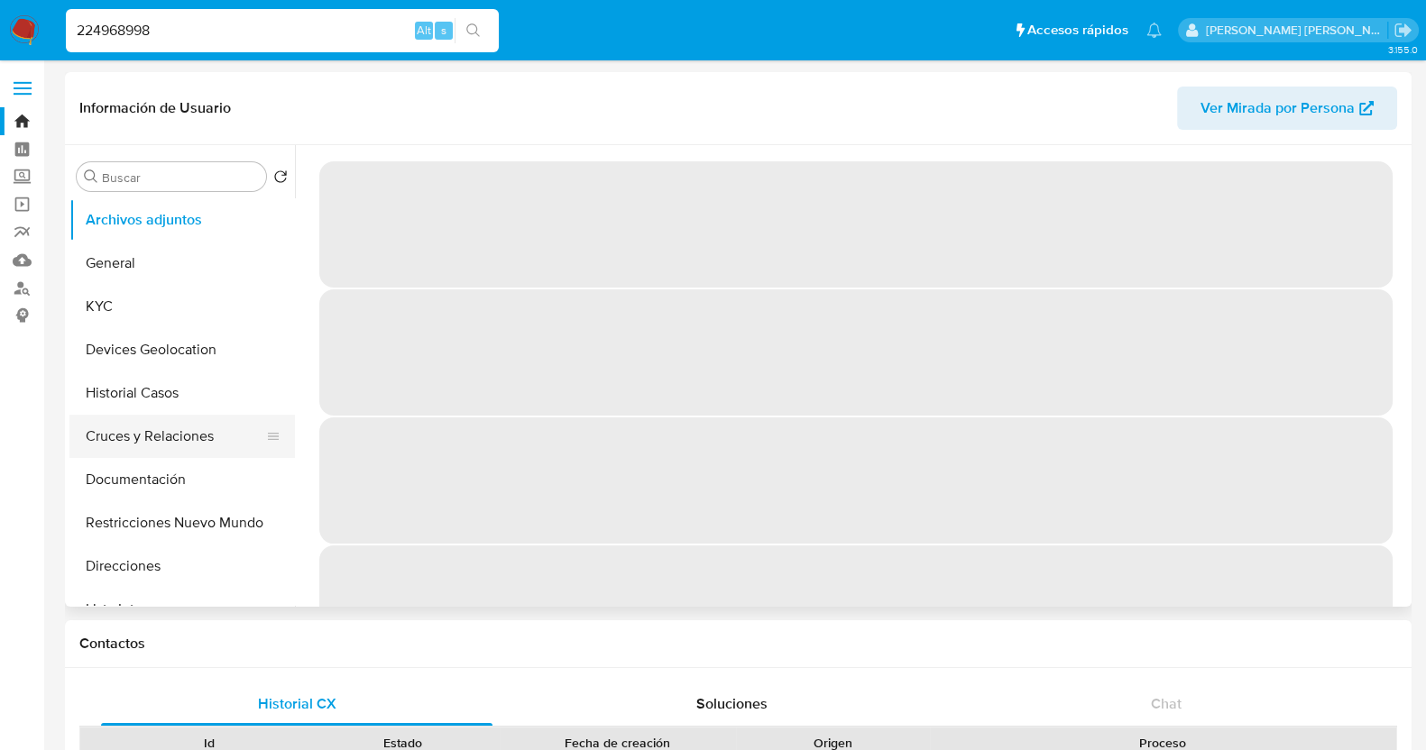
select select "10"
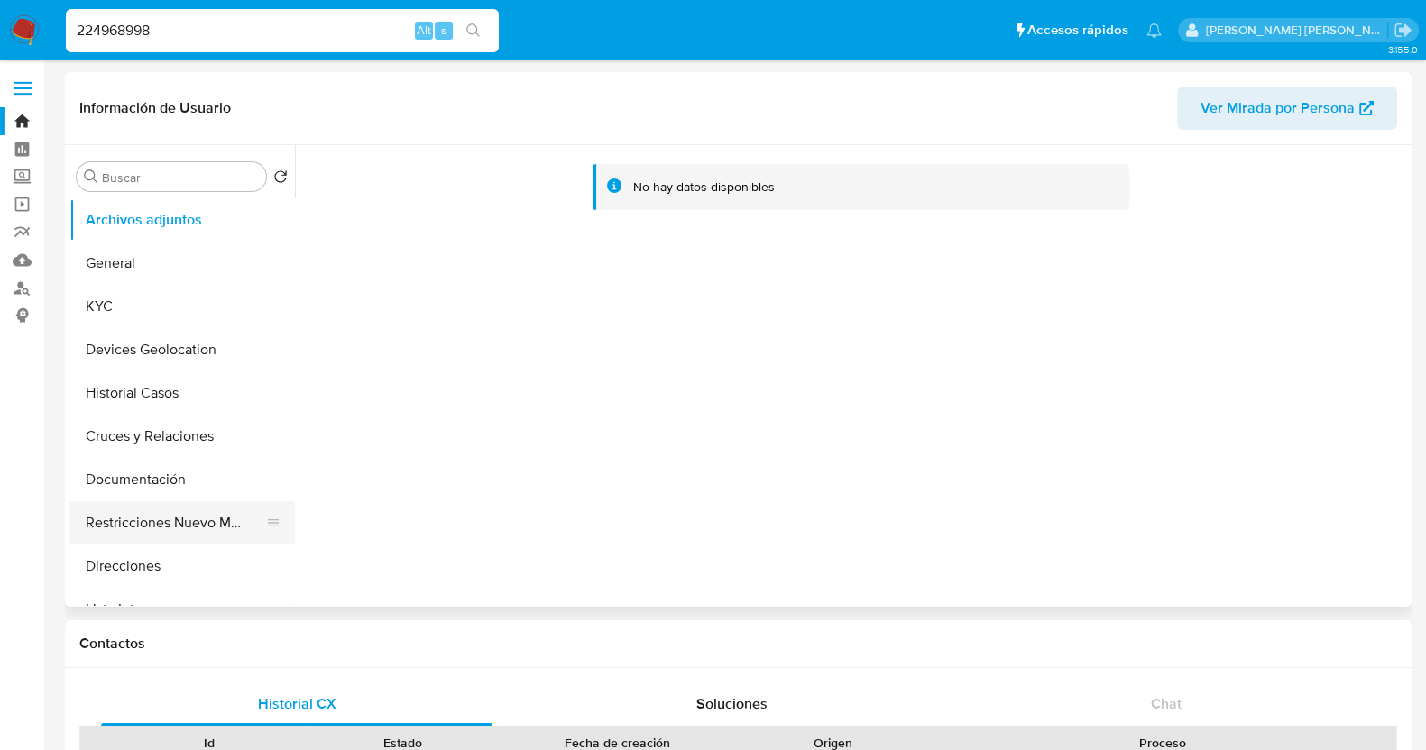
click at [175, 520] on button "Restricciones Nuevo Mundo" at bounding box center [174, 522] width 211 height 43
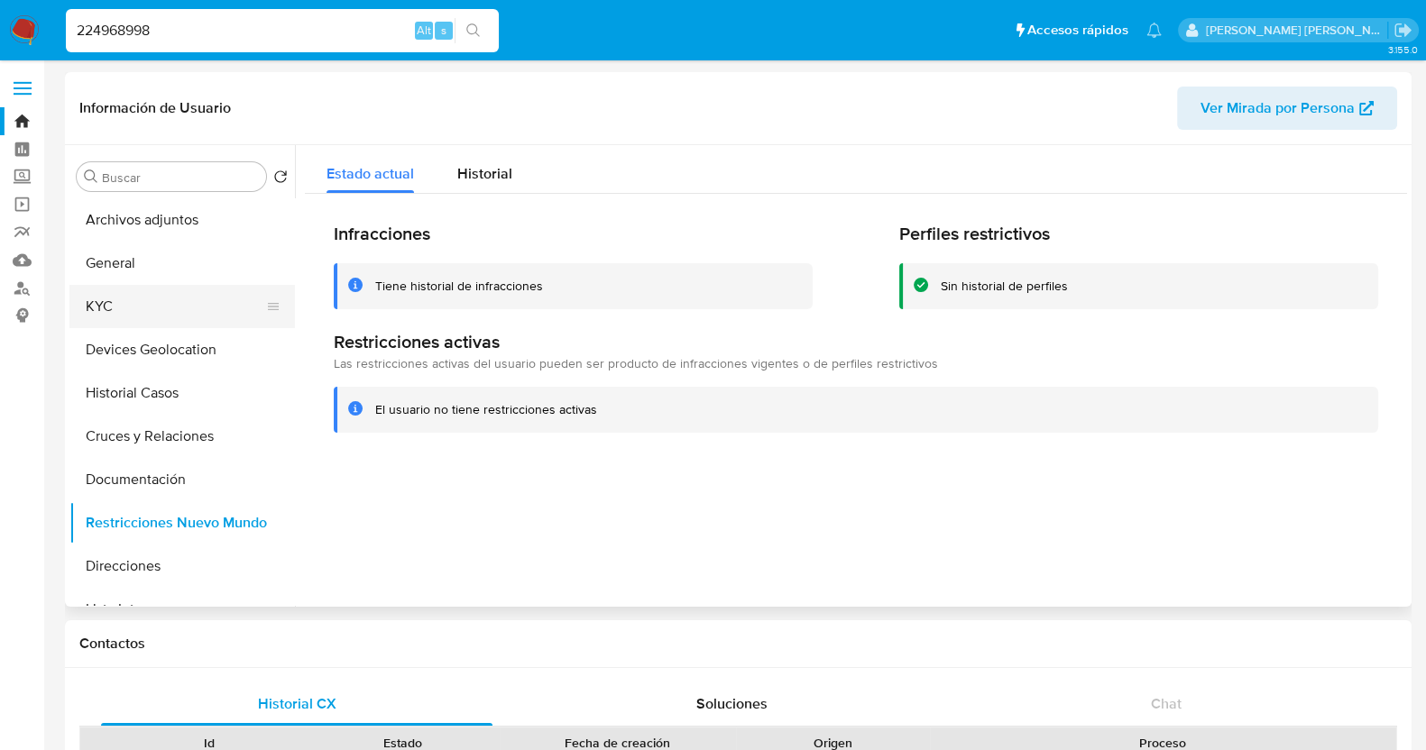
click at [183, 298] on button "KYC" at bounding box center [174, 306] width 211 height 43
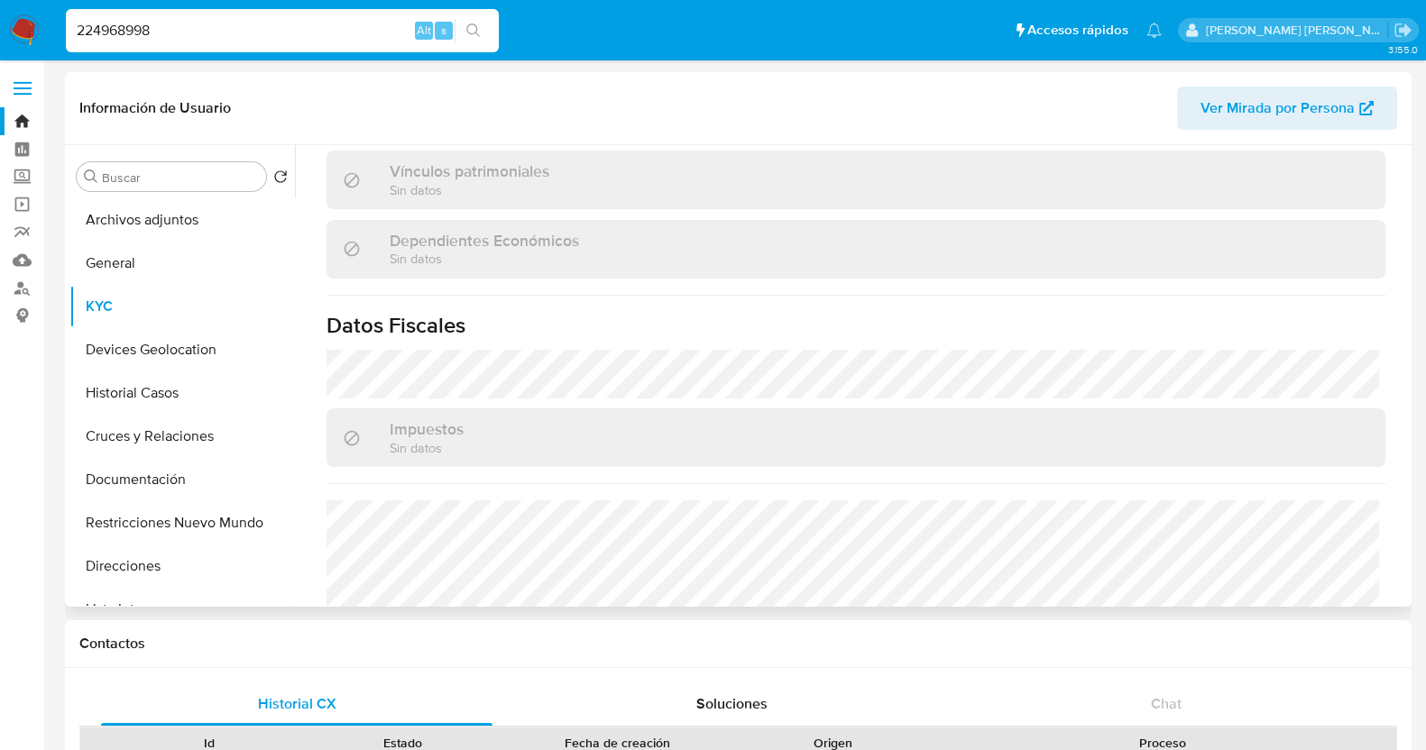
scroll to position [1133, 0]
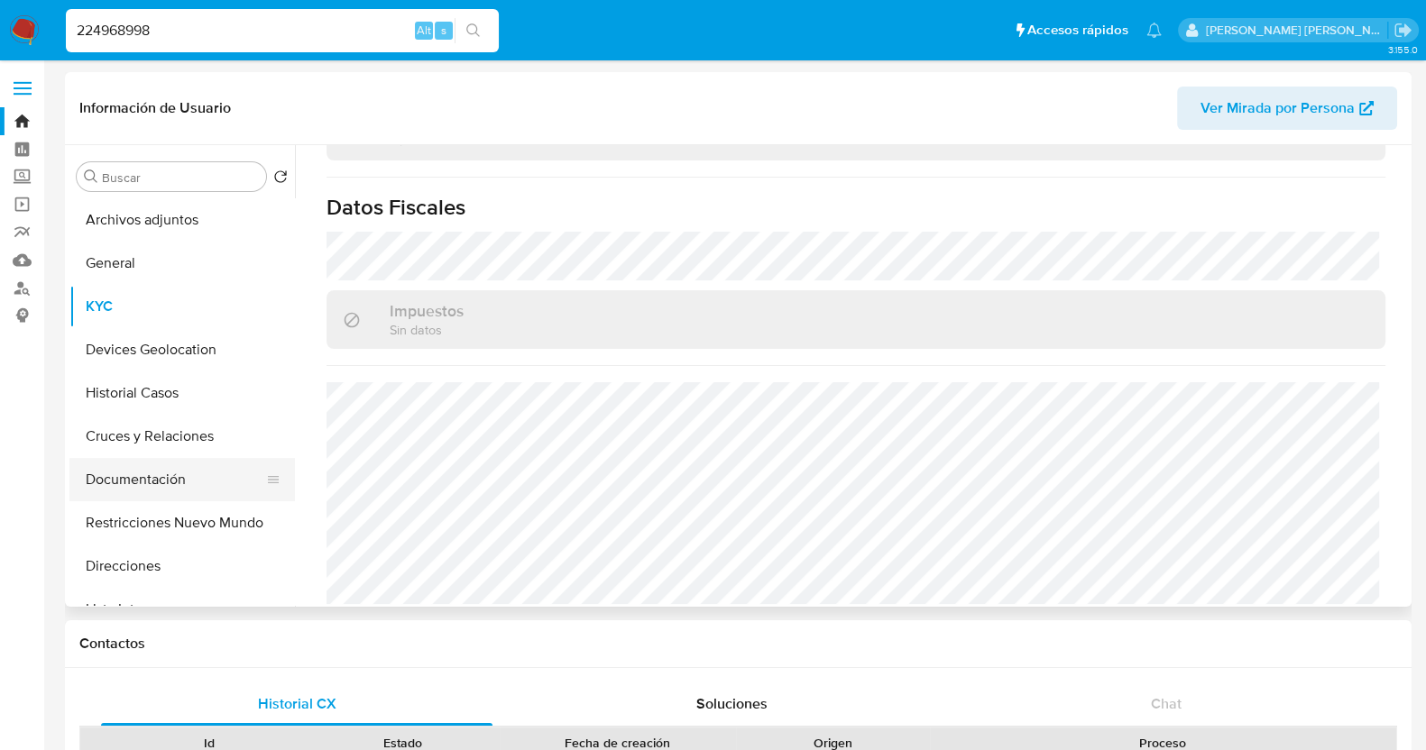
click at [168, 486] on button "Documentación" at bounding box center [174, 479] width 211 height 43
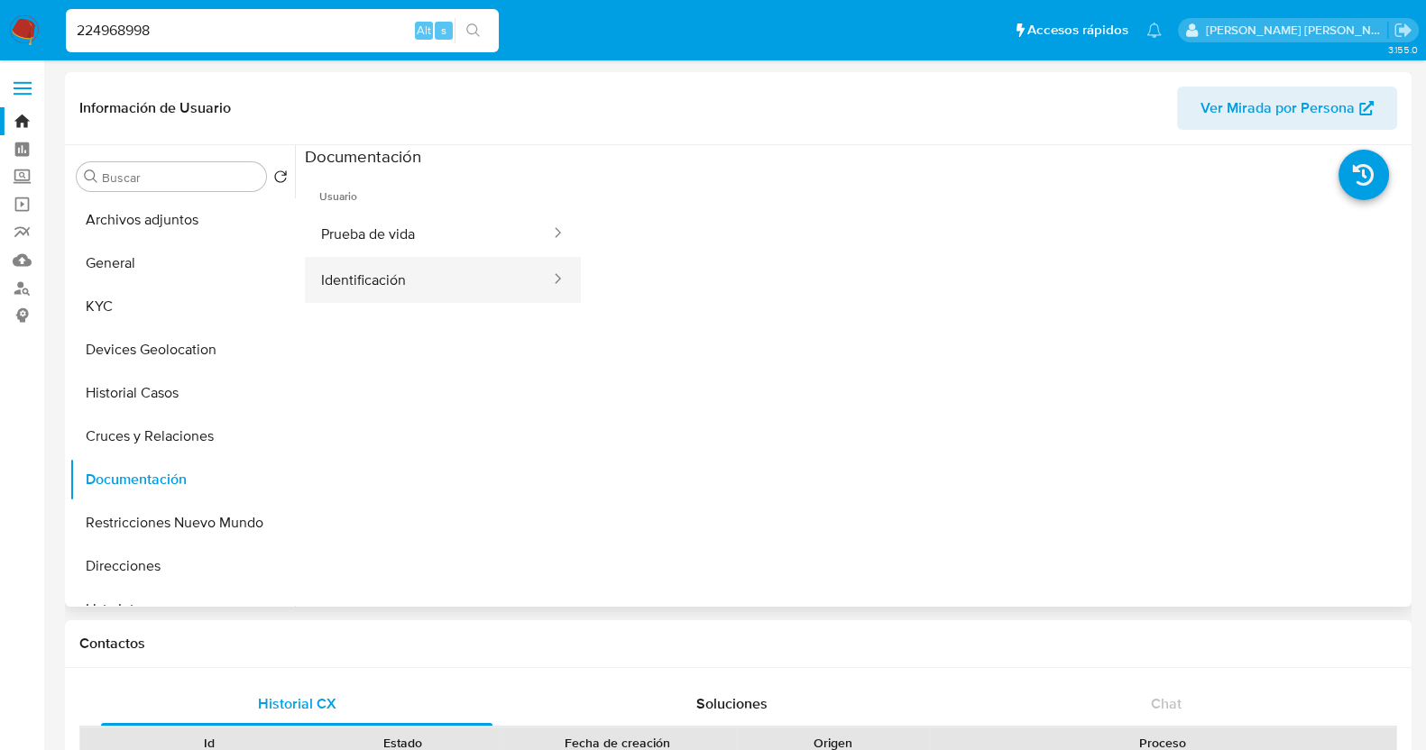
click at [469, 280] on button "Identificación" at bounding box center [428, 280] width 247 height 46
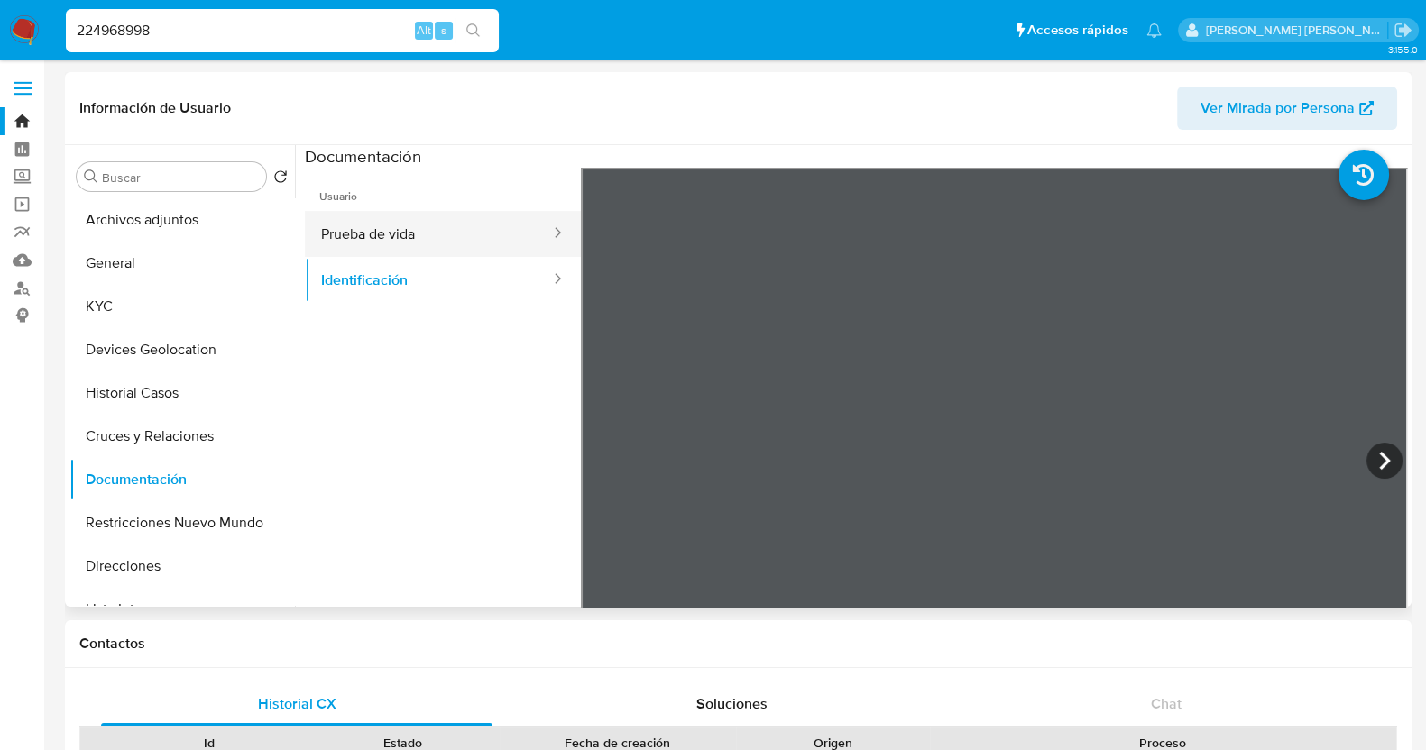
click at [475, 244] on button "Prueba de vida" at bounding box center [428, 234] width 247 height 46
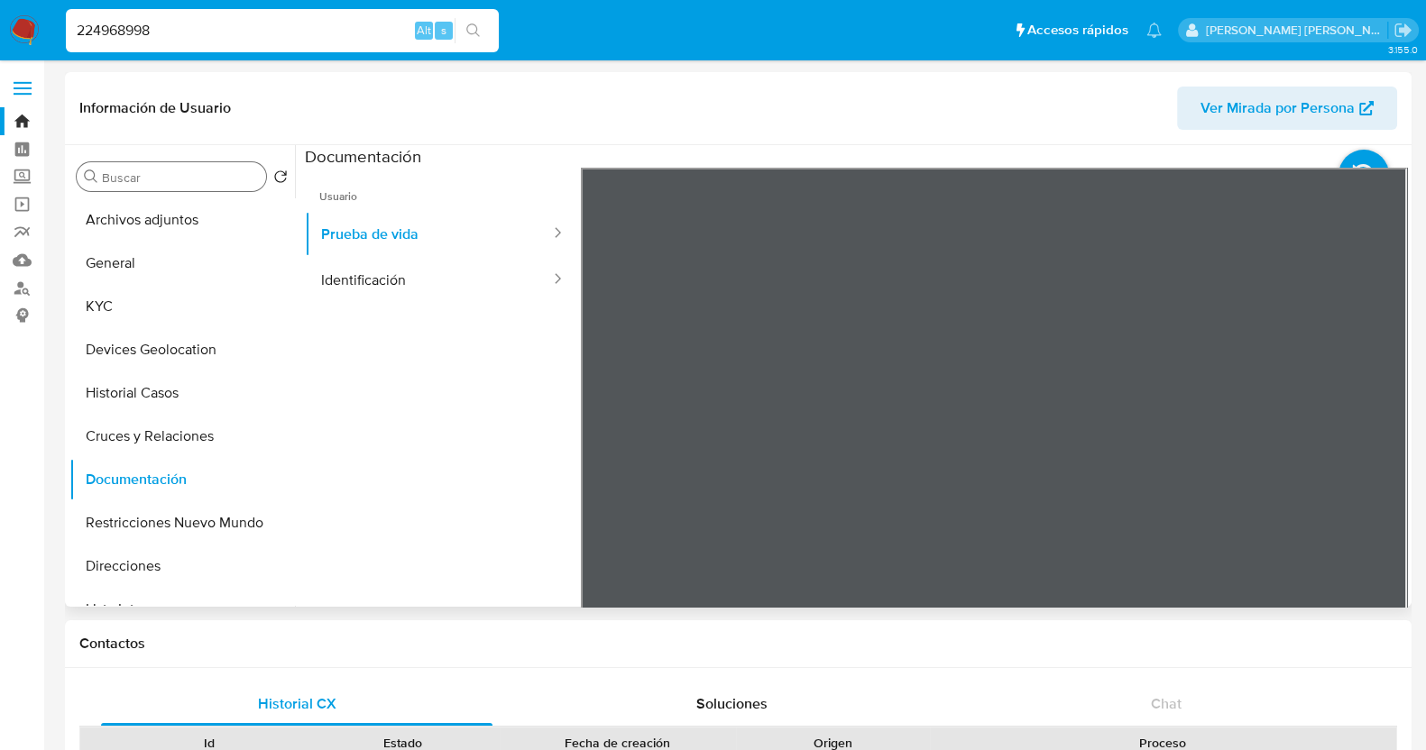
drag, startPoint x: 404, startPoint y: 479, endPoint x: 86, endPoint y: 187, distance: 432.1
click at [405, 480] on ul "Usuario Prueba de vida Identificación" at bounding box center [443, 427] width 276 height 519
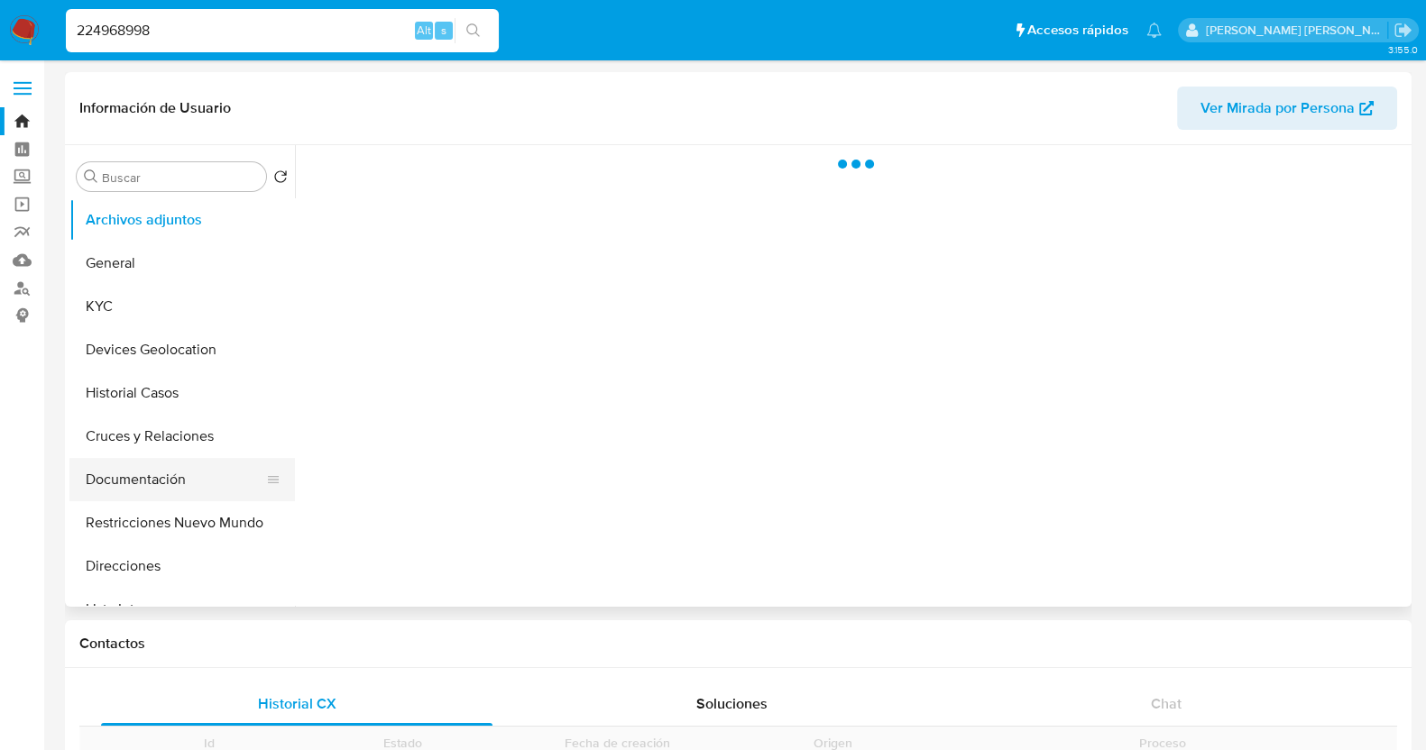
click at [171, 475] on button "Documentación" at bounding box center [174, 479] width 211 height 43
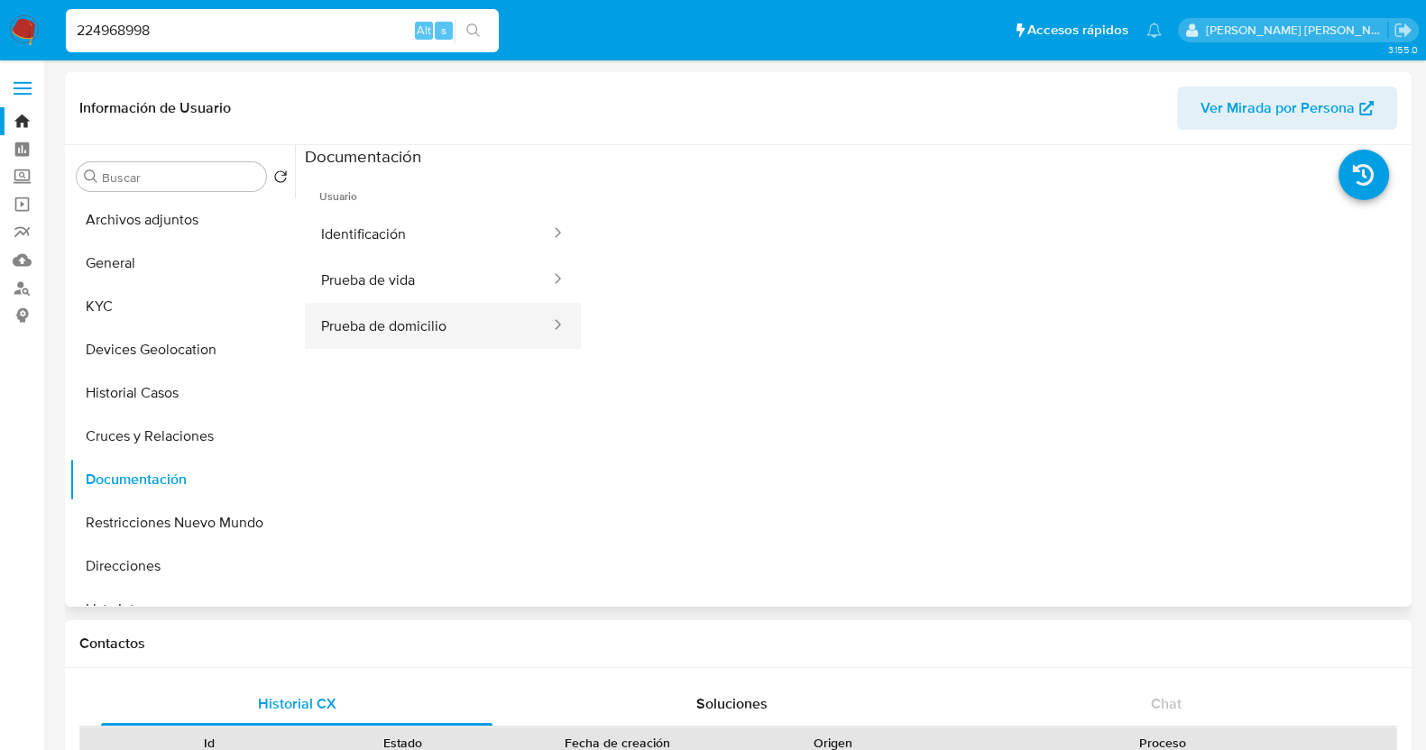
select select "10"
click at [455, 281] on button "Prueba de vida" at bounding box center [428, 280] width 247 height 46
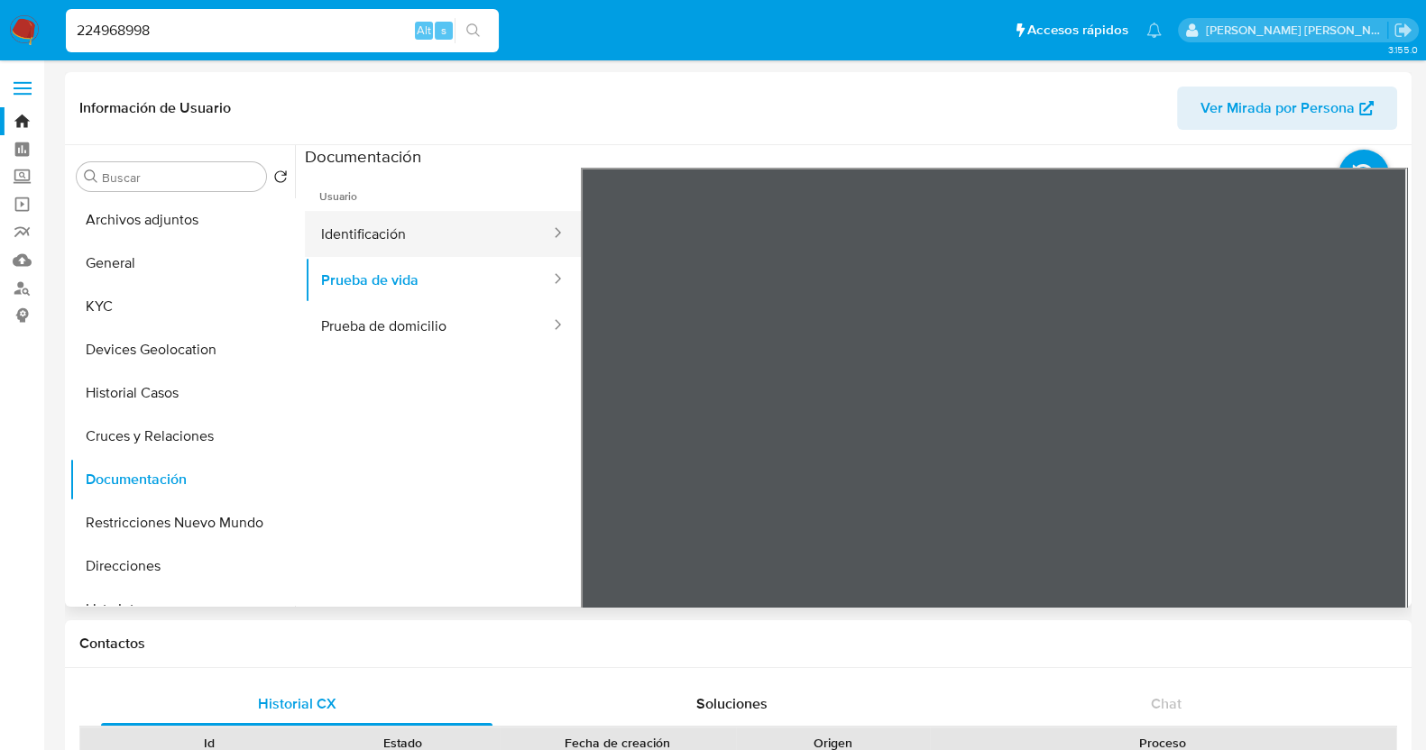
click at [447, 243] on button "Identificación" at bounding box center [428, 234] width 247 height 46
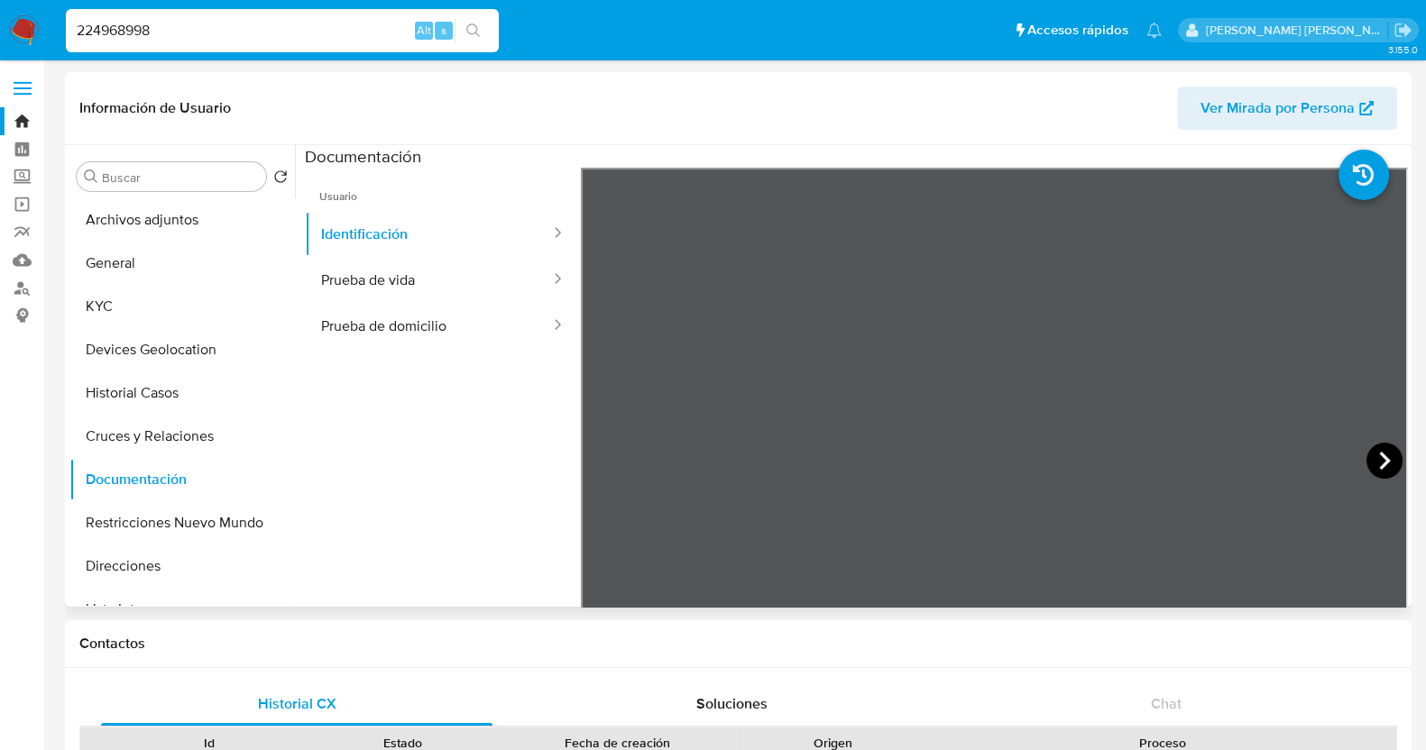
click at [1379, 466] on icon at bounding box center [1384, 461] width 11 height 18
click at [597, 452] on icon at bounding box center [603, 461] width 36 height 36
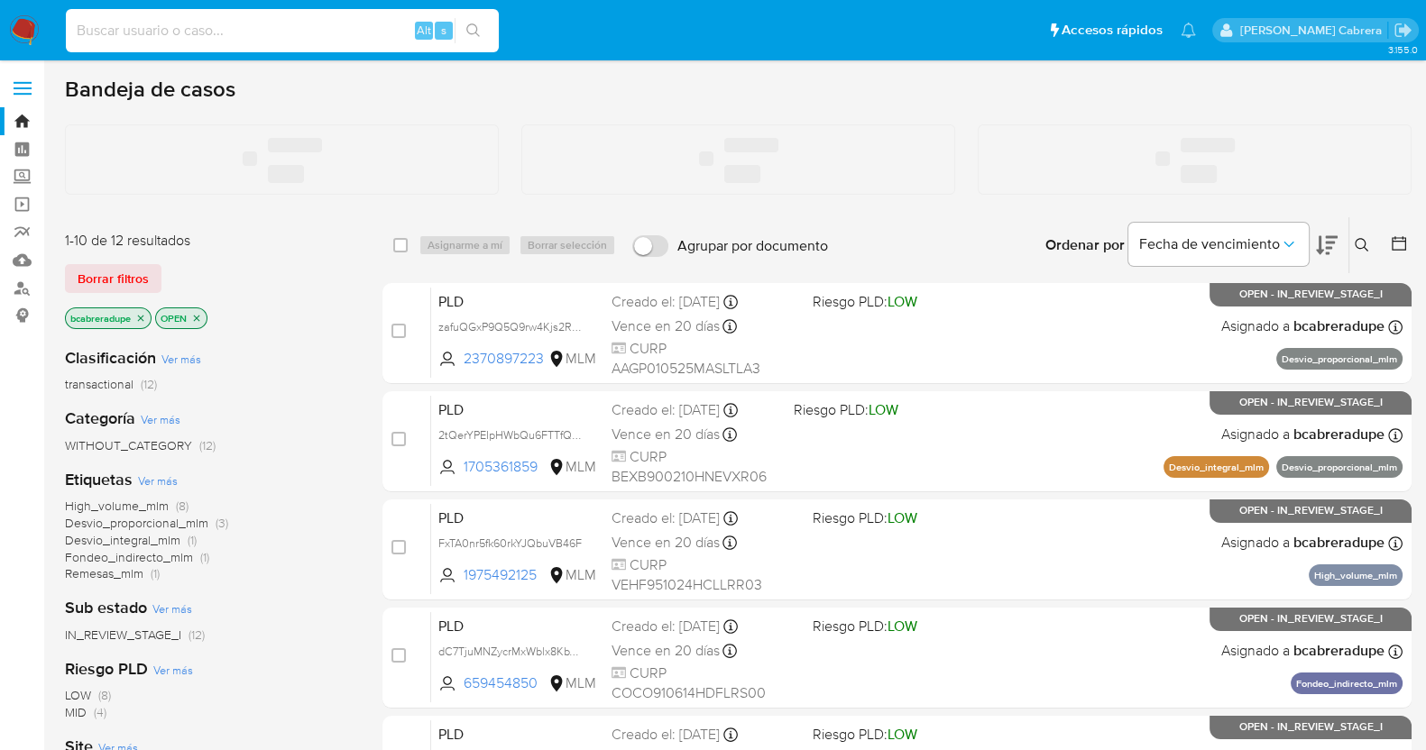
click at [308, 25] on input at bounding box center [282, 30] width 433 height 23
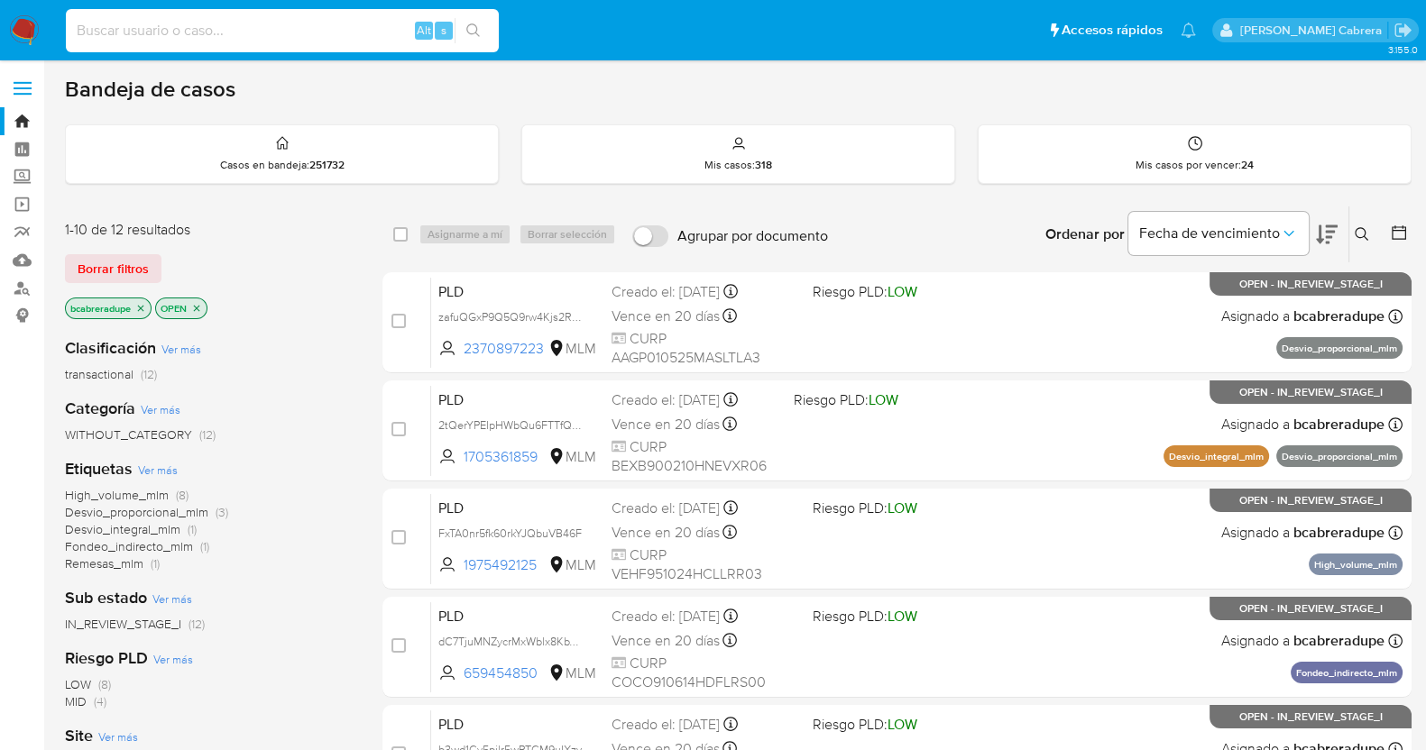
paste input "224968998"
type input "224968998"
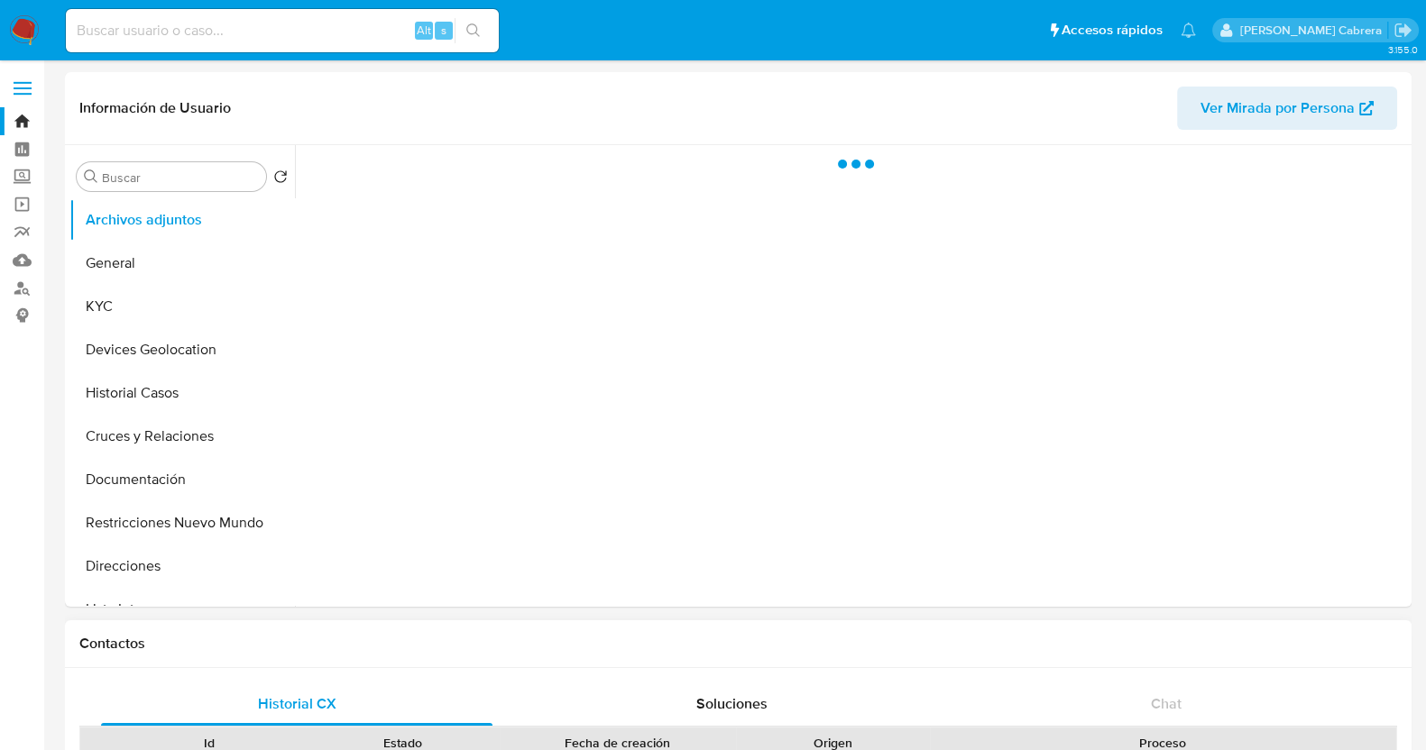
select select "10"
